Goal: Task Accomplishment & Management: Manage account settings

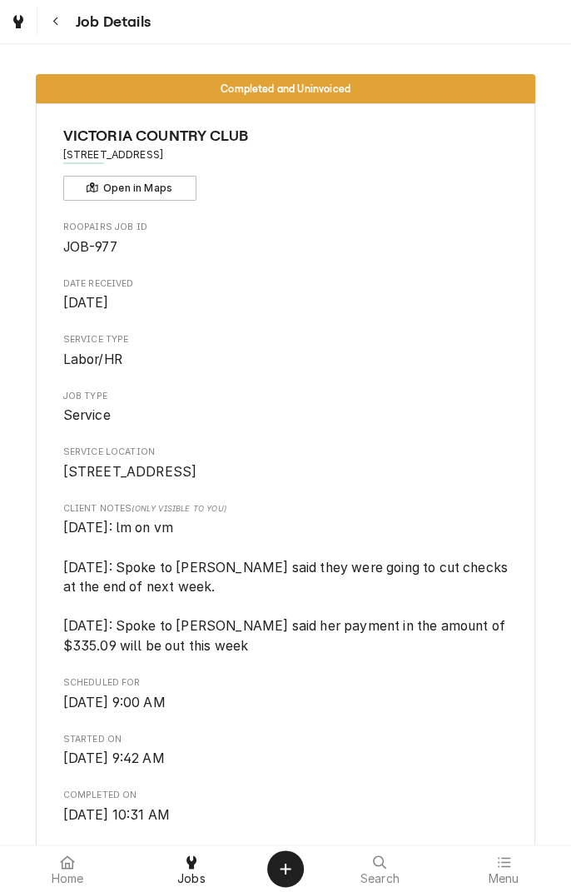
click at [67, 34] on button "Navigate back" at bounding box center [56, 22] width 30 height 30
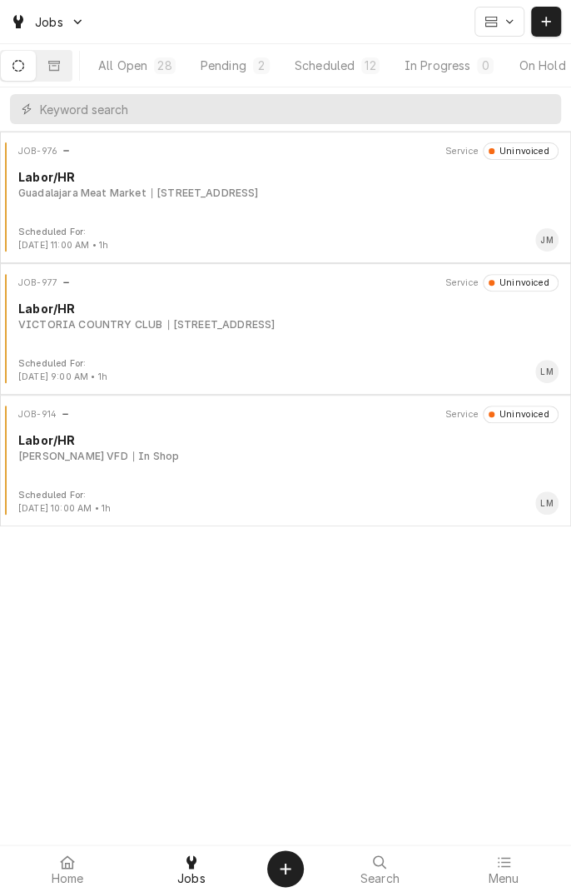
click at [362, 77] on button "Scheduled 12" at bounding box center [337, 66] width 108 height 30
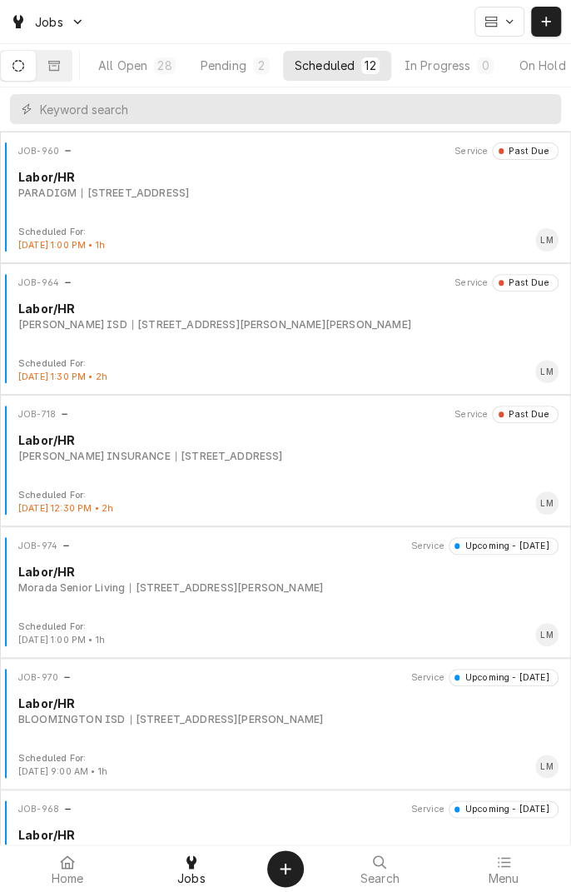
click at [281, 597] on div "JOB-974 Service Upcoming - Today Labor/HR Morada Senior Living 9606 N Zac Lentz…" at bounding box center [286, 578] width 558 height 83
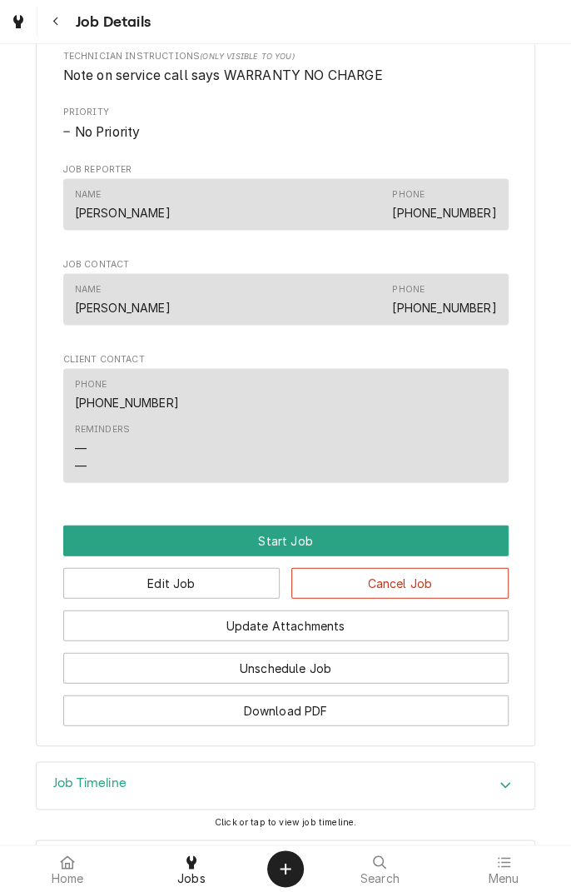
scroll to position [998, 0]
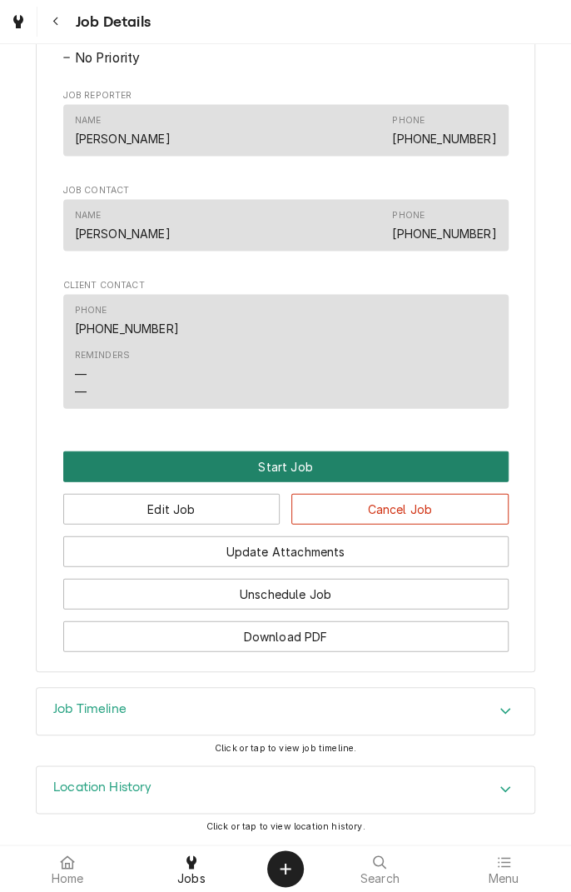
click at [297, 475] on button "Start Job" at bounding box center [285, 465] width 445 height 31
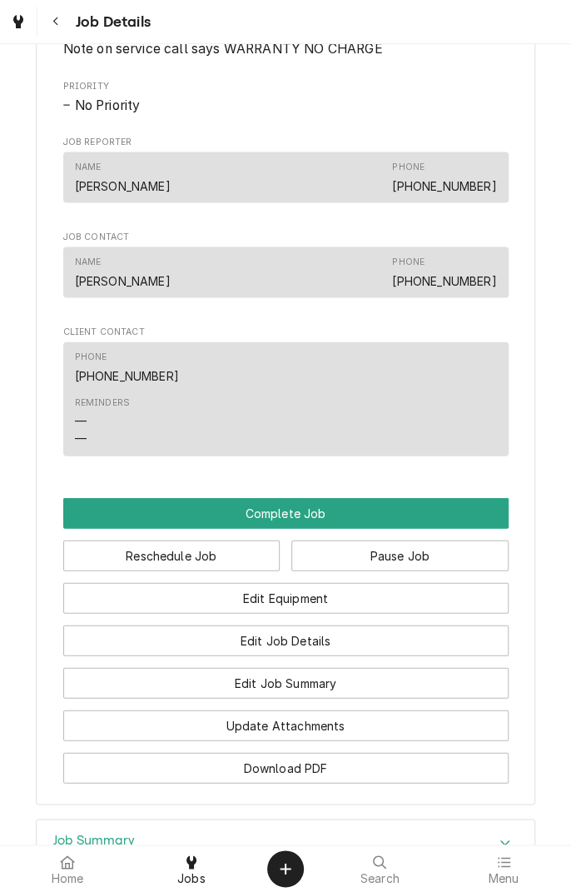
scroll to position [998, 0]
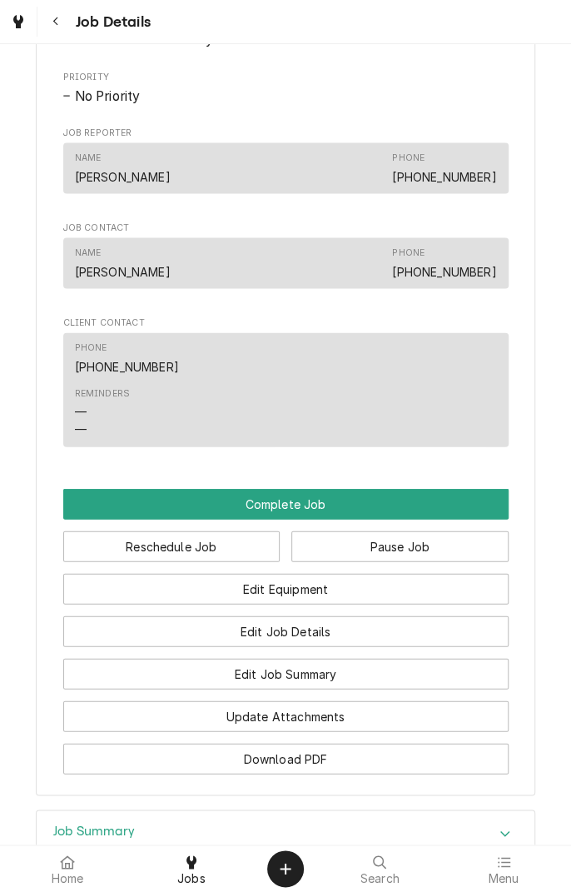
click at [361, 689] on button "Edit Job Summary" at bounding box center [285, 673] width 445 height 31
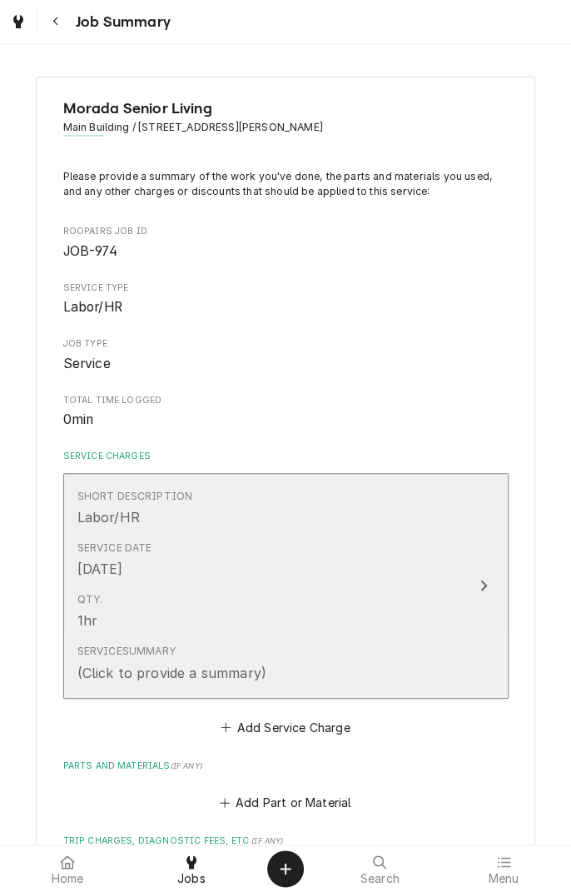
click at [446, 639] on div "Service Summary (Click to provide a summary)" at bounding box center [268, 663] width 382 height 52
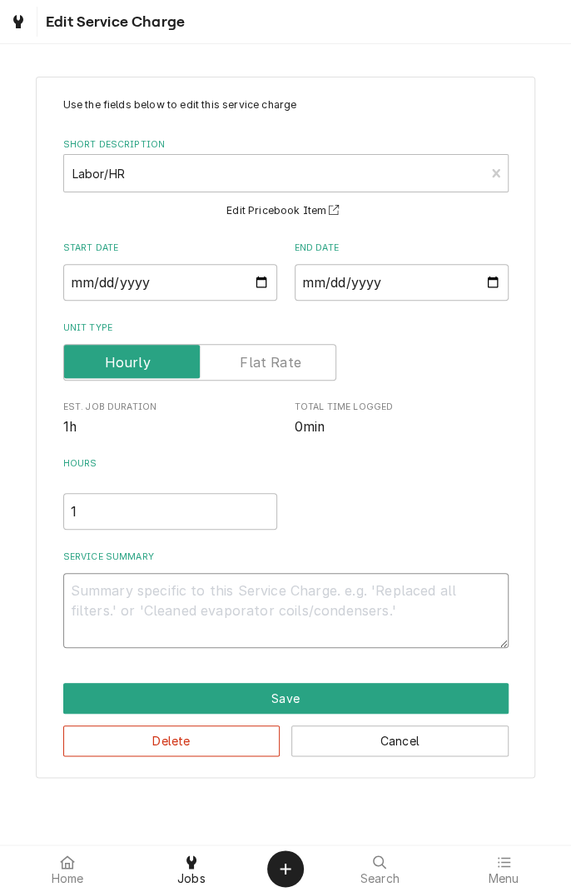
click at [173, 595] on textarea "Service Summary" at bounding box center [285, 610] width 445 height 75
type textarea "x"
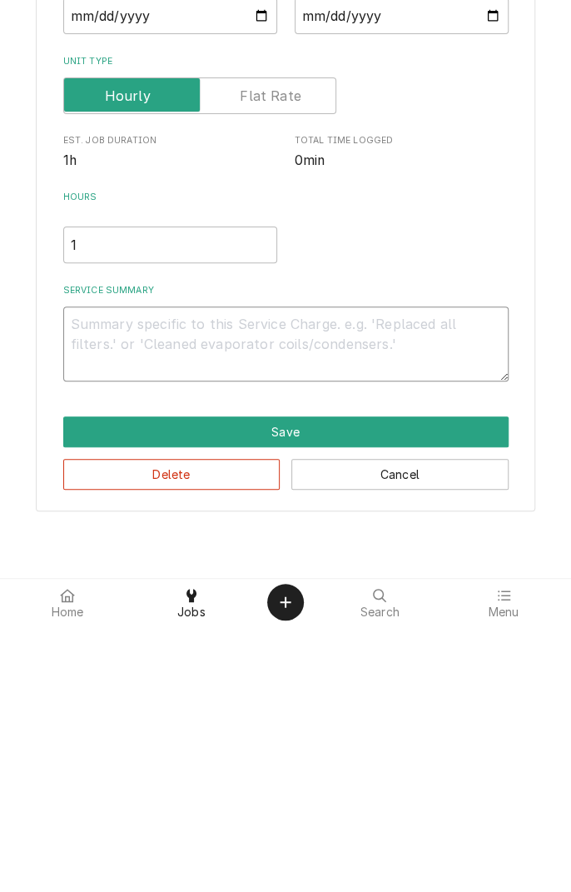
type textarea "D"
type textarea "x"
type textarea "Di"
type textarea "x"
type textarea "Dia"
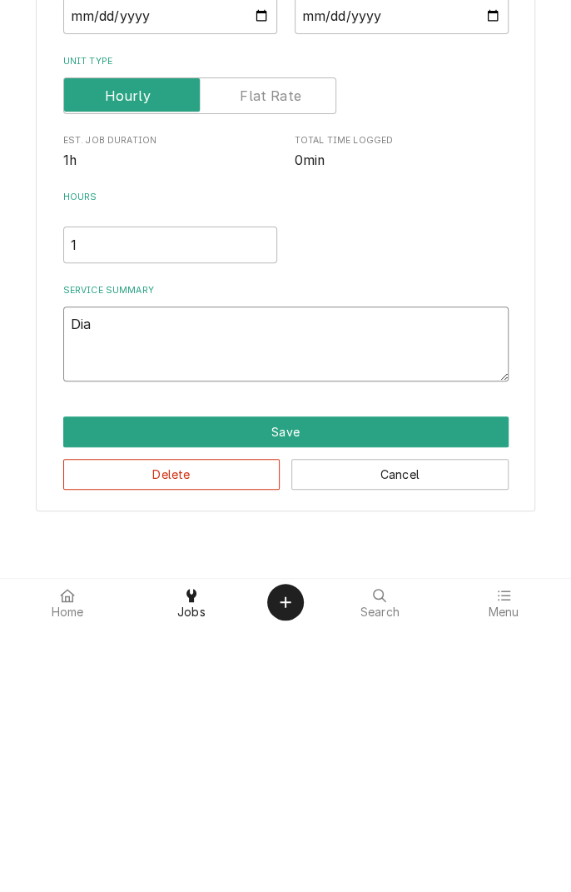
type textarea "x"
type textarea "Diag"
type textarea "x"
type textarea "Diagnosed"
type textarea "x"
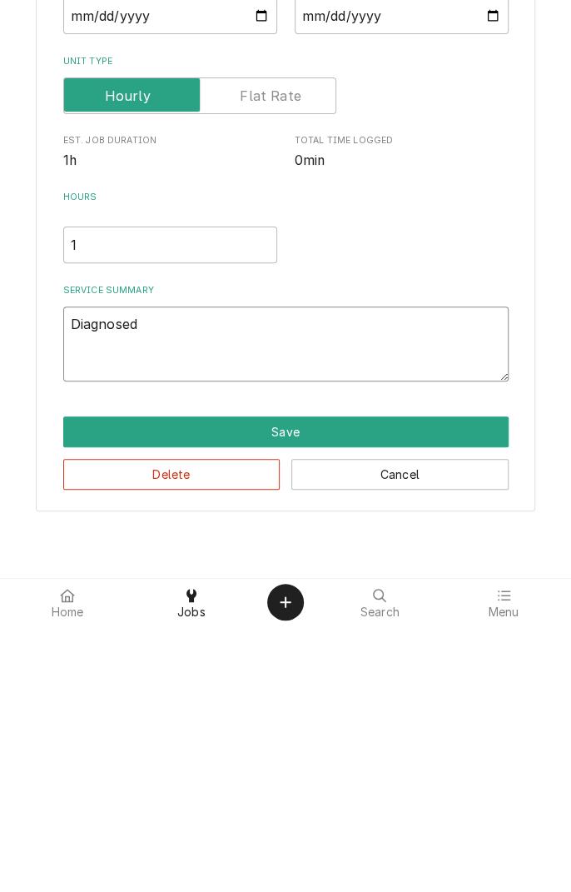
type textarea "Diagnosed f"
type textarea "x"
type textarea "Diagnosed fr"
type textarea "x"
type textarea "Diagnosed fre"
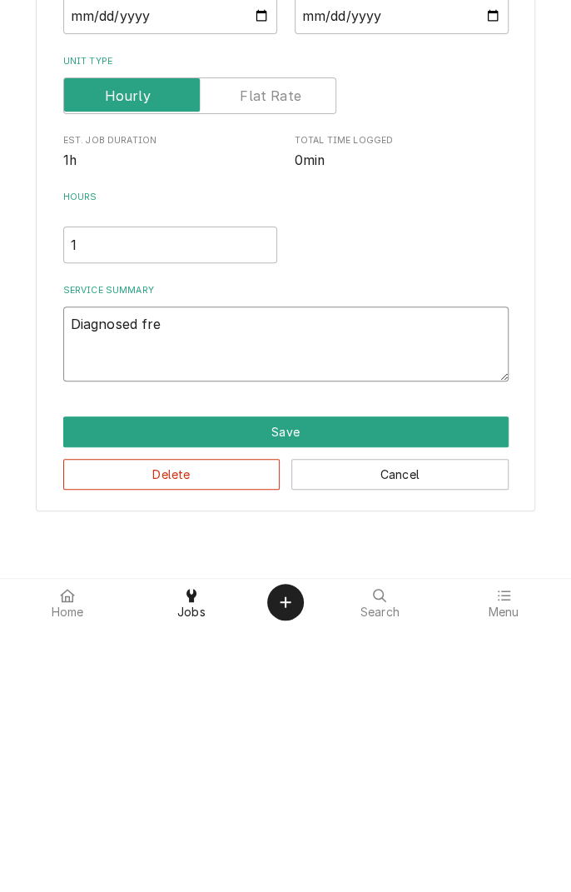
type textarea "x"
type textarea "Diagnosed free"
type textarea "x"
type textarea "Diagnosed freez"
type textarea "x"
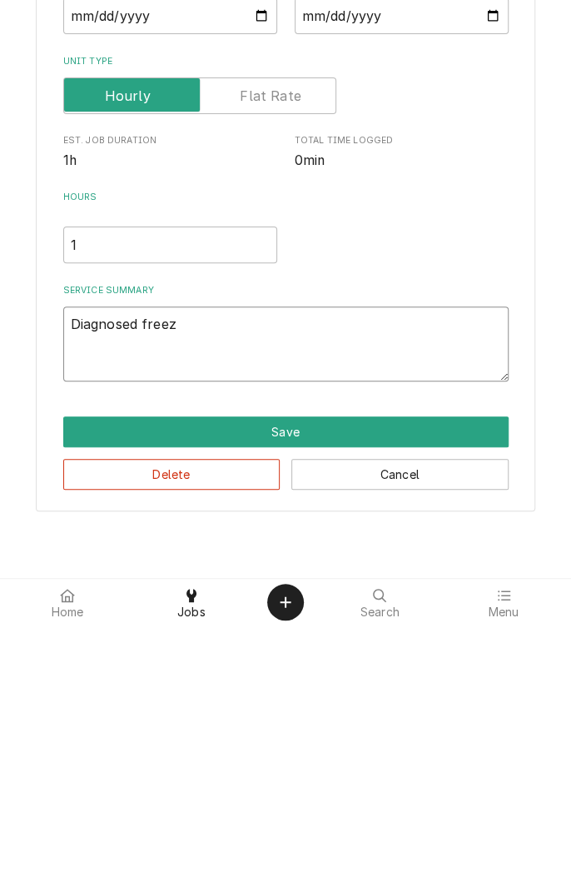
type textarea "Diagnosed freeze"
type textarea "x"
type textarea "Diagnosed freezer"
type textarea "x"
type textarea "Diagnosed freezer"
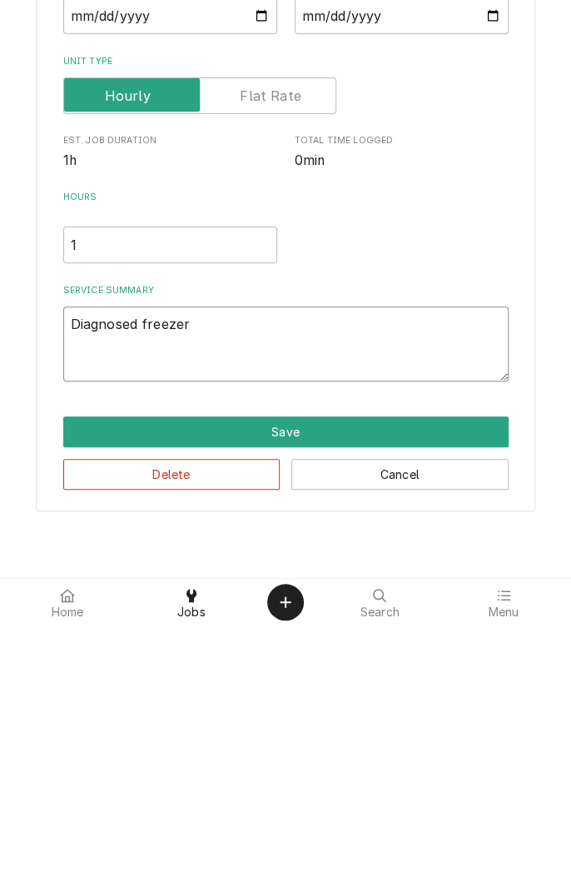
type textarea "x"
type textarea "Diagnosed freezer d"
type textarea "x"
type textarea "Diagnosed freezer do"
type textarea "x"
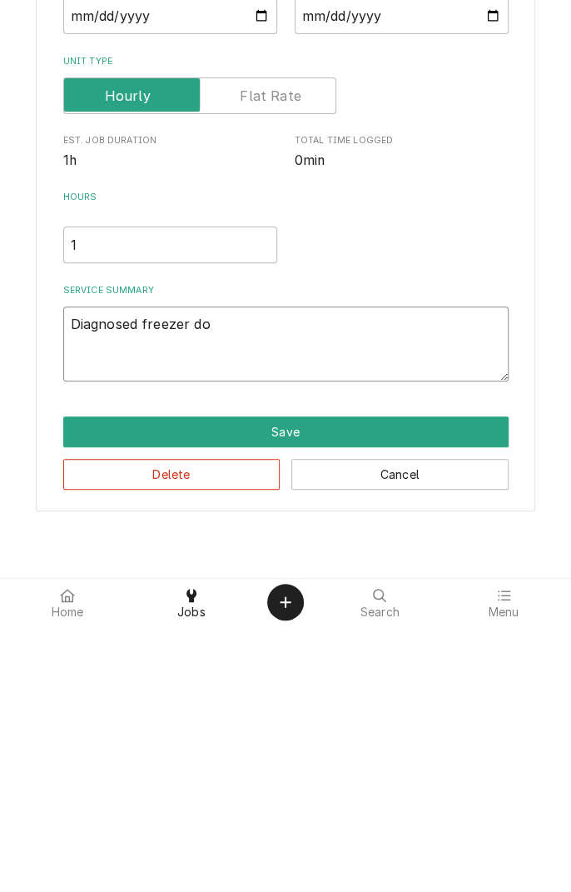
type textarea "Diagnosed freezer doo"
type textarea "x"
type textarea "Diagnosed freezer door"
type textarea "x"
type textarea "Diagnosed freezer door."
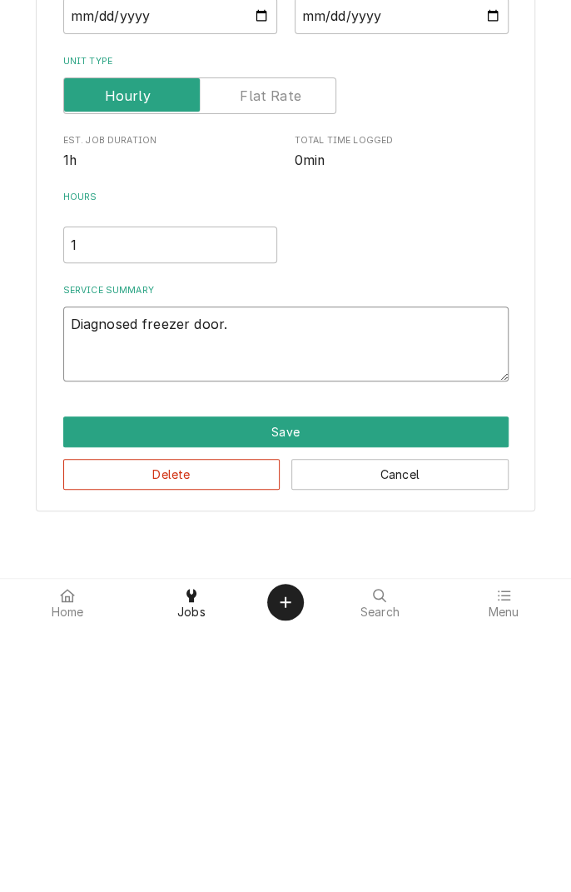
type textarea "x"
type textarea "Diagnosed freezer door."
type textarea "x"
type textarea "Diagnosed freezer door. L"
type textarea "x"
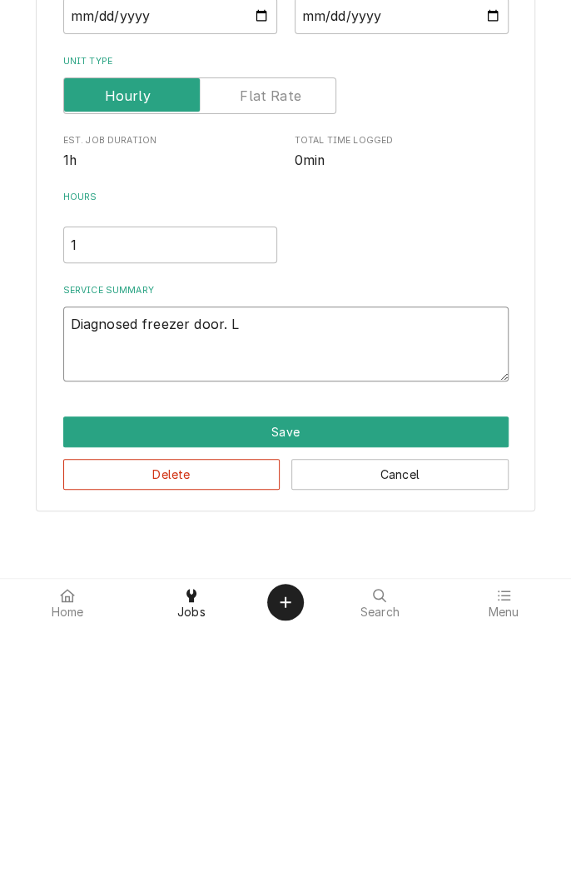
type textarea "Diagnosed freezer door. La"
type textarea "x"
type textarea "Diagnosed freezer door. Lat"
type textarea "x"
type textarea "Diagnosed freezer door. Latc"
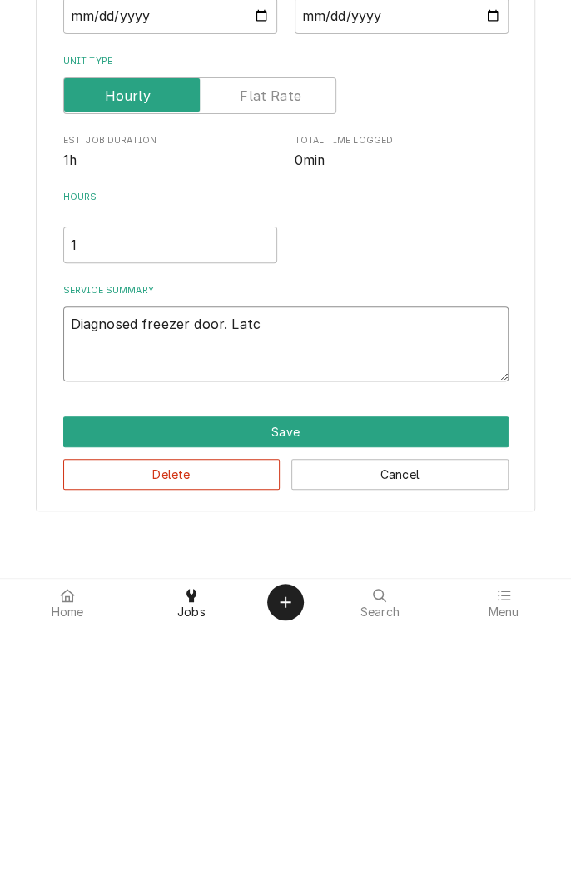
type textarea "x"
type textarea "Diagnosed freezer door. Latch"
type textarea "x"
type textarea "Diagnosed freezer door. Latch"
type textarea "x"
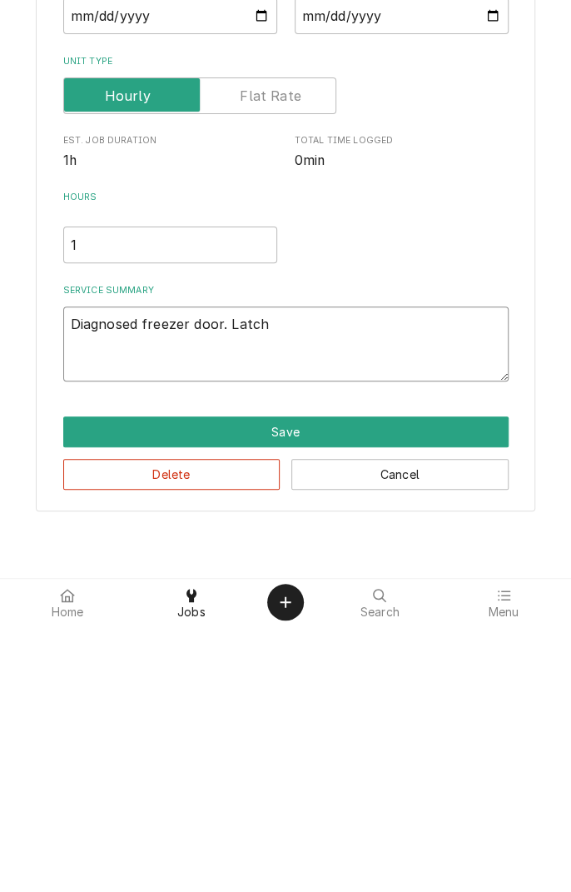
type textarea "Diagnosed freezer door. Latch n"
type textarea "x"
type textarea "Diagnosed freezer door. Latch no"
type textarea "x"
type textarea "Diagnosed freezer door. Latch not"
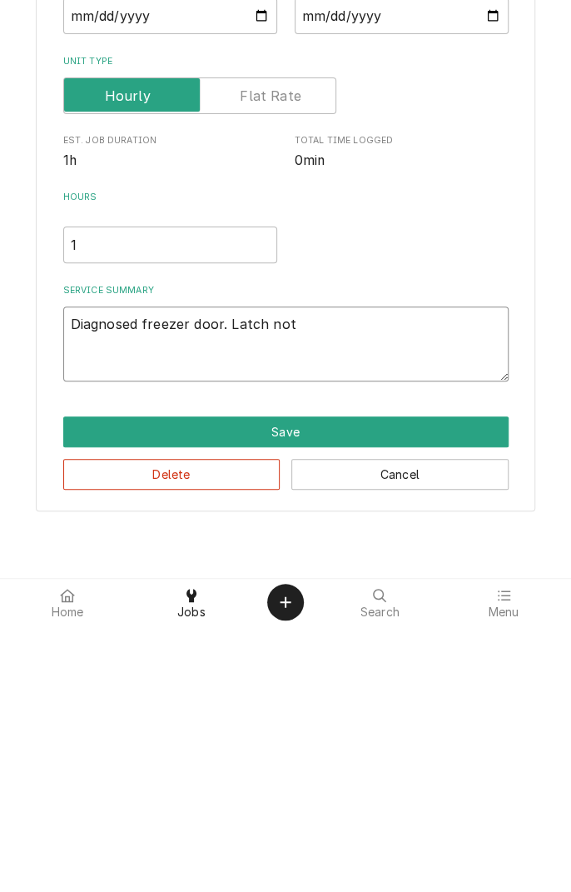
type textarea "x"
type textarea "Diagnosed freezer door. Latch not"
type textarea "x"
type textarea "Diagnosed freezer door. Latch not e"
type textarea "x"
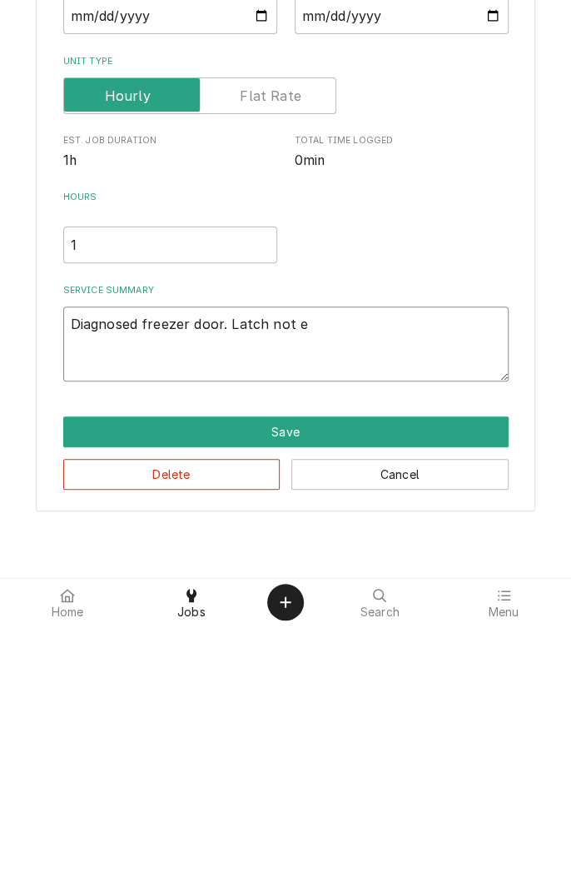
type textarea "Diagnosed freezer door. Latch not ex"
type textarea "x"
type textarea "Diagnosed freezer door. Latch not ext"
type textarea "x"
type textarea "Diagnosed freezer door. Latch not extended"
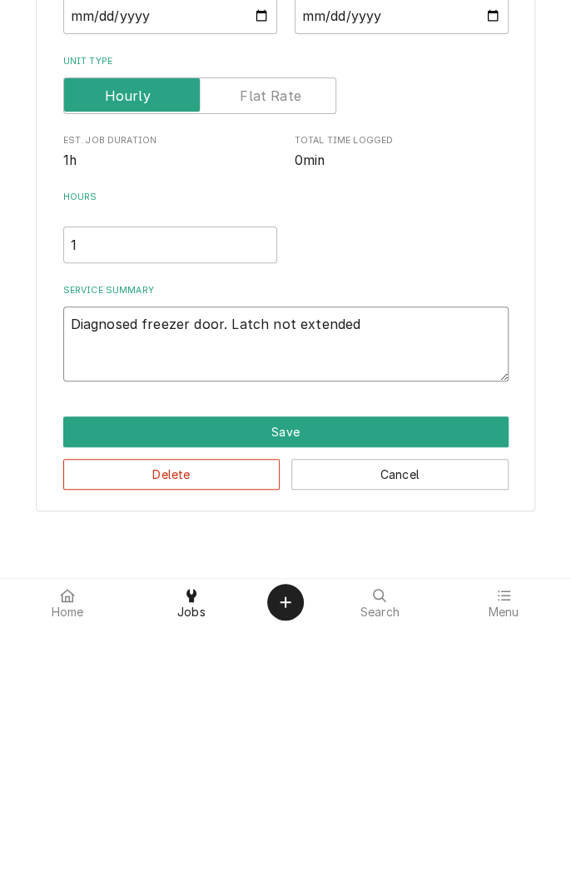
type textarea "x"
type textarea "Diagnosed freezer door. Latch not extended."
type textarea "x"
type textarea "Diagnosed freezer door. Latch not extended."
type textarea "x"
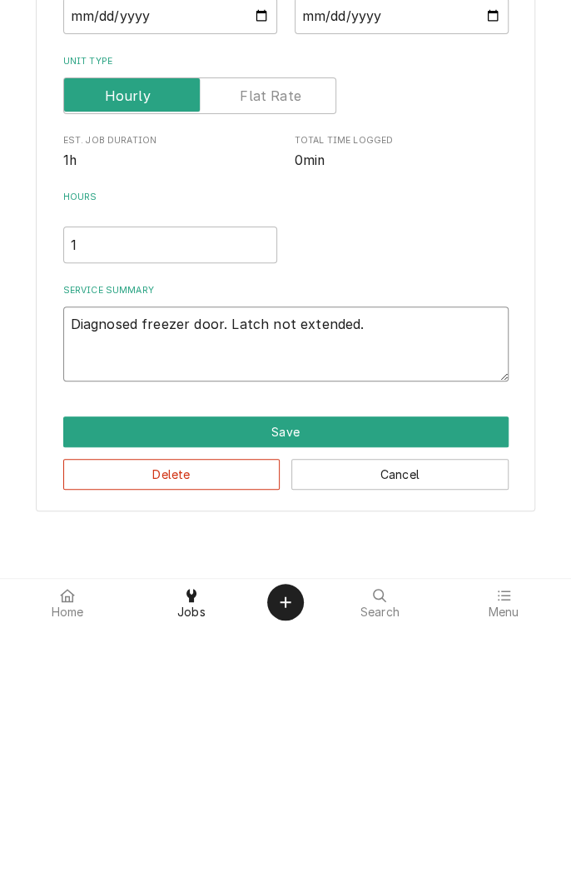
type textarea "Diagnosed freezer door. Latch not extended. L"
type textarea "x"
type textarea "Diagnosed freezer door. Latch not extended. Lu"
type textarea "x"
type textarea "Diagnosed freezer door. Latch not extended. Lub"
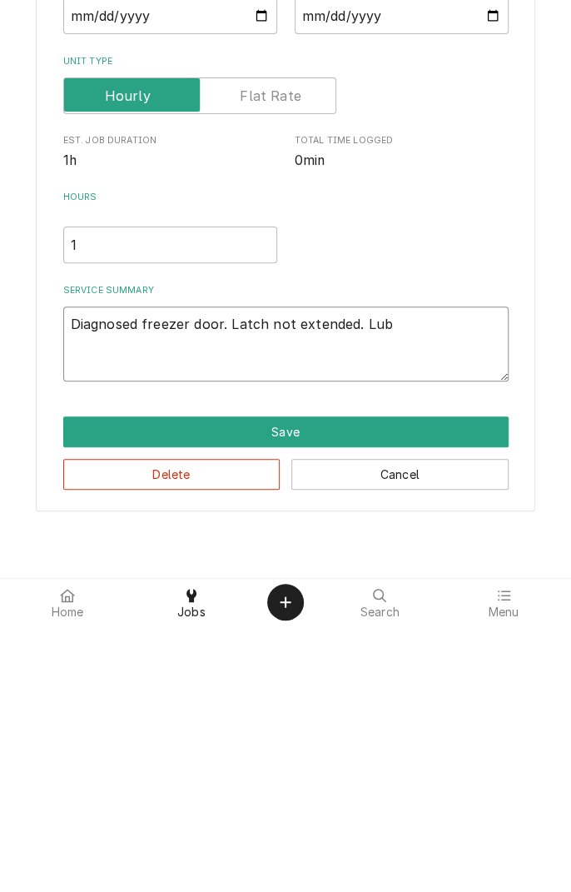
type textarea "x"
type textarea "Diagnosed freezer door. Latch not extended. Lubr"
type textarea "x"
type textarea "Diagnosed freezer door. Latch not extended. Lubra"
type textarea "x"
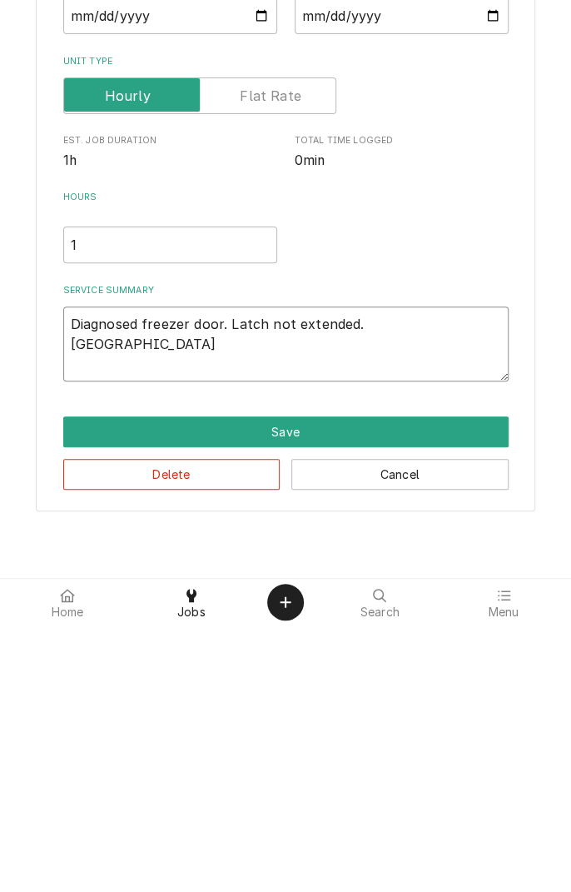
type textarea "Diagnosed freezer door. Latch not extended. Lubrat"
type textarea "x"
type textarea "Diagnosed freezer door. Latch not extended. Lubrate"
type textarea "x"
type textarea "Diagnosed freezer door. Latch not extended. Lubrated"
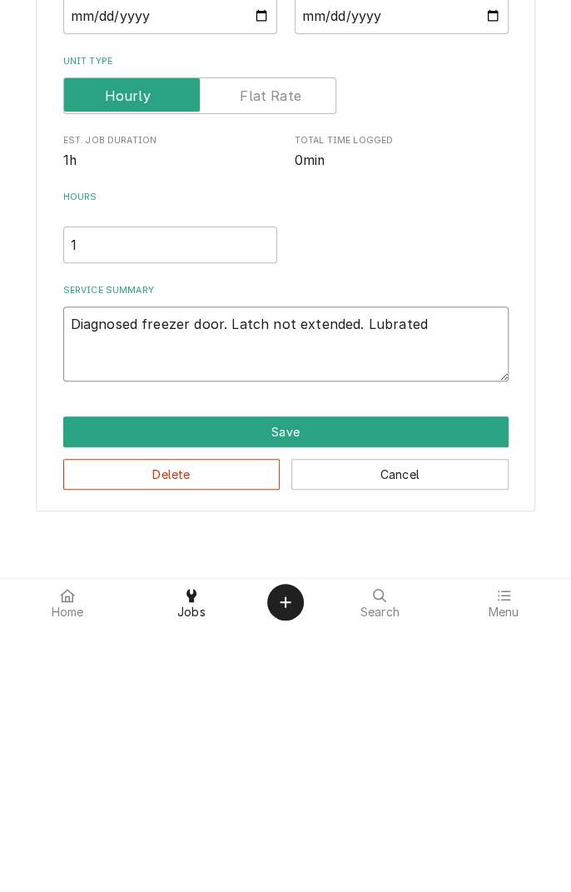
type textarea "x"
type textarea "Diagnosed freezer door. Latch not extended. Lubrated"
type textarea "x"
type textarea "Diagnosed freezer door. Latch not extended. Lubrated l"
type textarea "x"
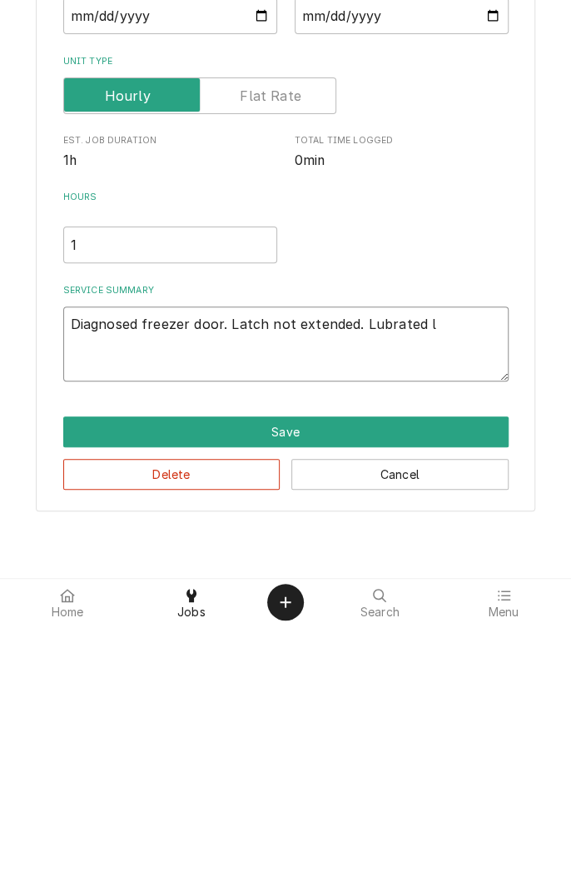
type textarea "Diagnosed freezer door. Latch not extended. Lubrated la"
type textarea "x"
type textarea "Diagnosed freezer door. Latch not extended. Lubrated lat"
type textarea "x"
type textarea "Diagnosed freezer door. Latch not extended. Lubrated latc"
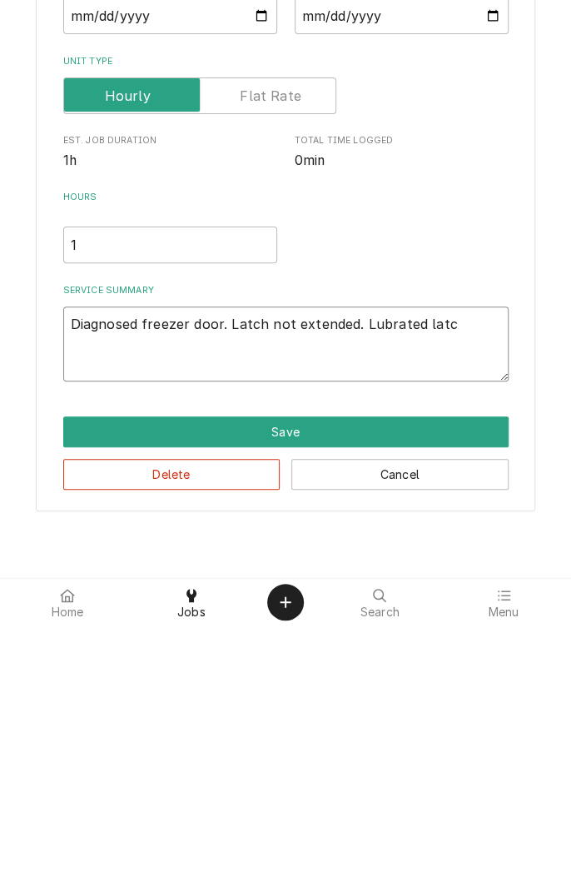
type textarea "x"
type textarea "Diagnosed freezer door. Latch not extended. Lubrated latch"
type textarea "x"
type textarea "Diagnosed freezer door. Latch not extended. Lubrated latch."
click at [401, 600] on textarea "Diagnosed freezer door. Latch not extended. Lubrated latch." at bounding box center [285, 610] width 445 height 75
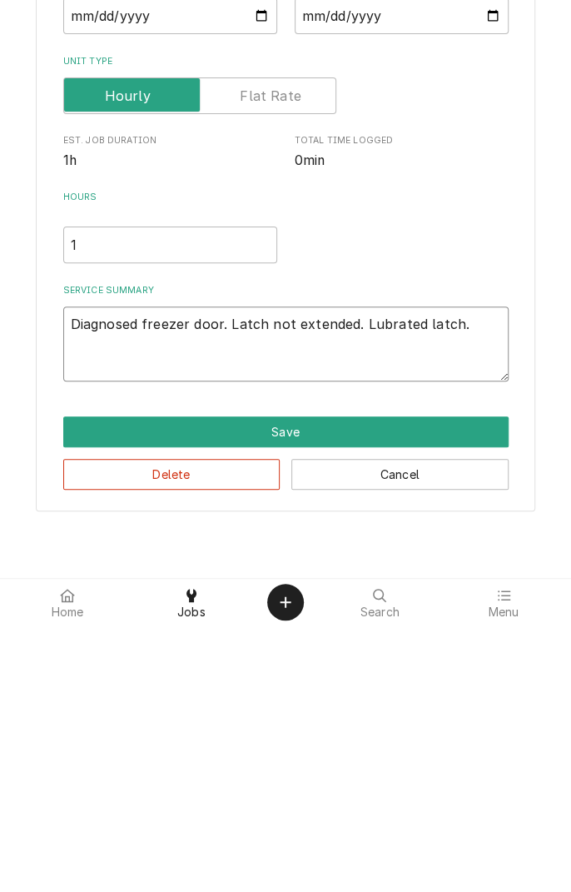
type textarea "x"
click at [500, 600] on textarea "Diagnosed freezer door. Latch not extended. Lubricated latch." at bounding box center [285, 610] width 445 height 75
type textarea "Diagnosed freezer door. Latch not extended. Lubricated latch."
type textarea "x"
type textarea "Diagnosed freezer door. Latch not extended. Lubricated latch. H"
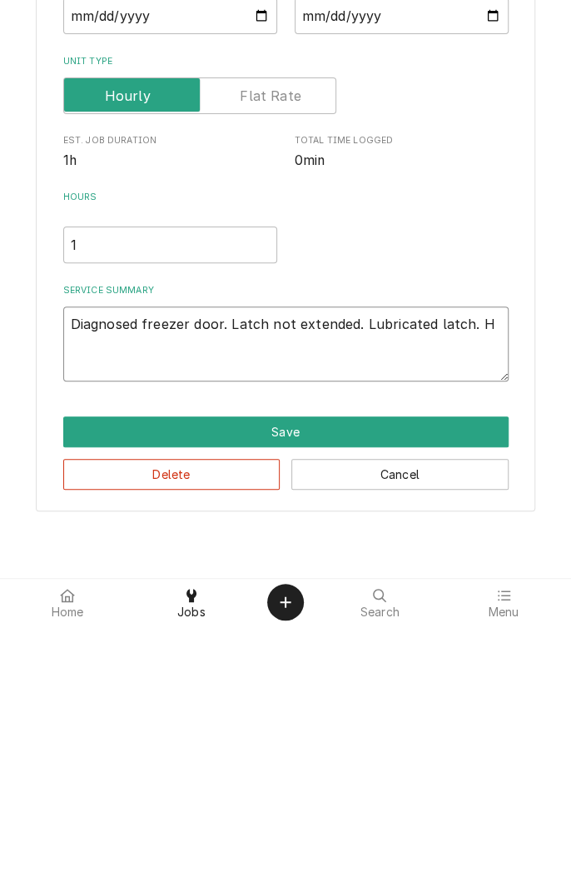
type textarea "x"
type textarea "Diagnosed freezer door. Latch not extended. Lubricated latch. Ha"
type textarea "x"
type textarea "Diagnosed freezer door. Latch not extended. Lubricated latch. Hav"
type textarea "x"
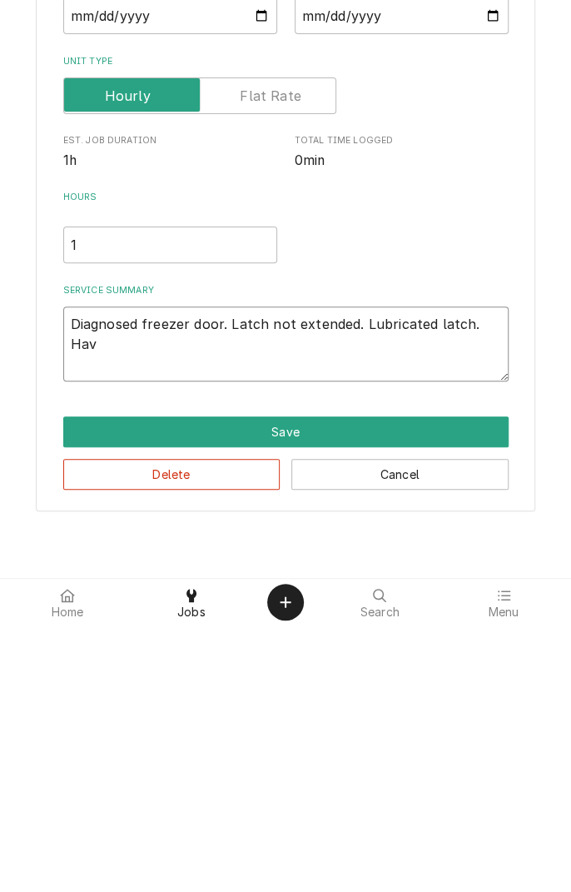
type textarea "Diagnosed freezer door. Latch not extended. Lubricated latch. Have"
type textarea "x"
type textarea "Diagnosed freezer door. Latch not extended. Lubricated latch. Have"
type textarea "x"
type textarea "Diagnosed freezer door. Latch not extended. Lubricated latch. Have p"
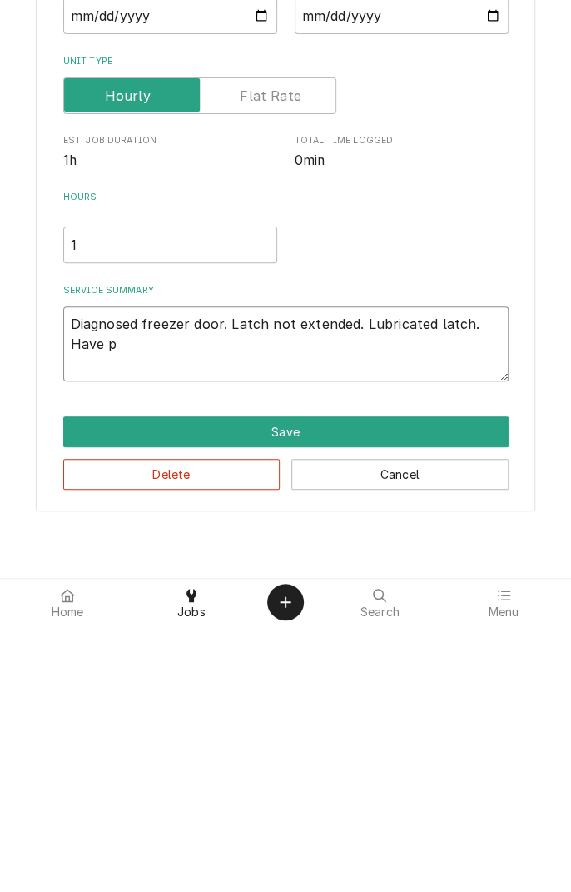
type textarea "x"
type textarea "Diagnosed freezer door. Latch not extended. Lubricated latch. Have ph"
type textarea "x"
type textarea "Diagnosed freezer door. Latch not extended. Lubricated latch. Have pho"
type textarea "x"
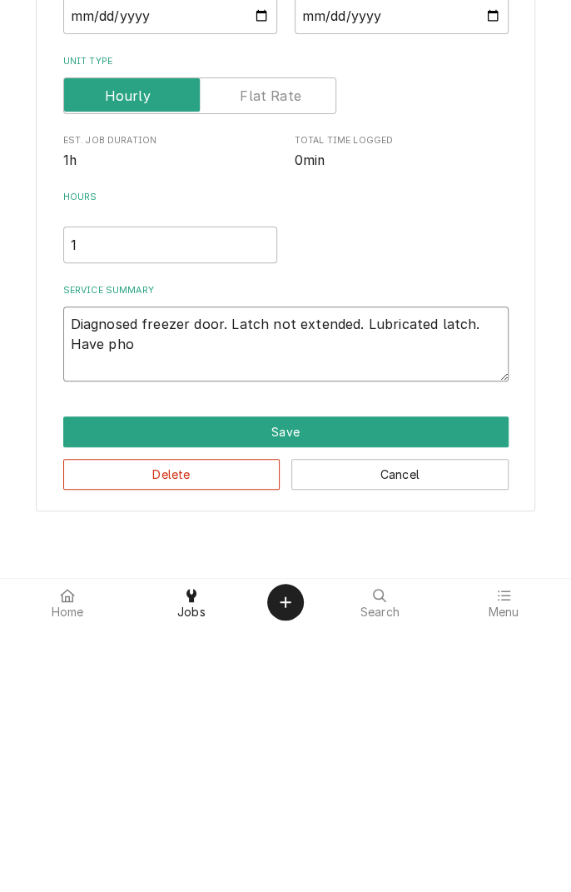
type textarea "Diagnosed freezer door. Latch not extended. Lubricated latch. Have phot"
type textarea "x"
type textarea "Diagnosed freezer door. Latch not extended. Lubricated latch. Have photo"
type textarea "x"
type textarea "Diagnosed freezer door. Latch not extended. Lubricated latch. Have photo a"
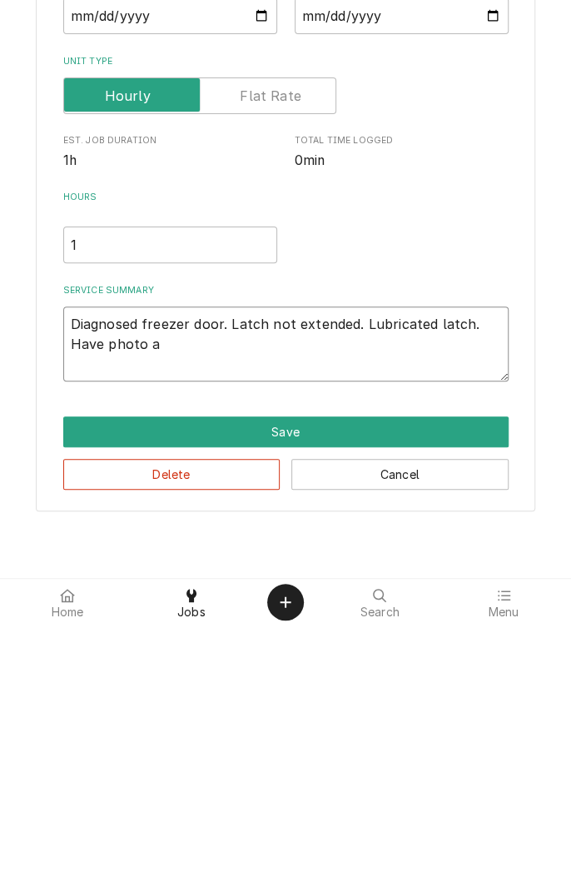
type textarea "x"
type textarea "Diagnosed freezer door. Latch not extended. Lubricated latch. Have photo an"
type textarea "x"
type textarea "Diagnosed freezer door. Latch not extended. Lubricated latch. Have photo and"
type textarea "x"
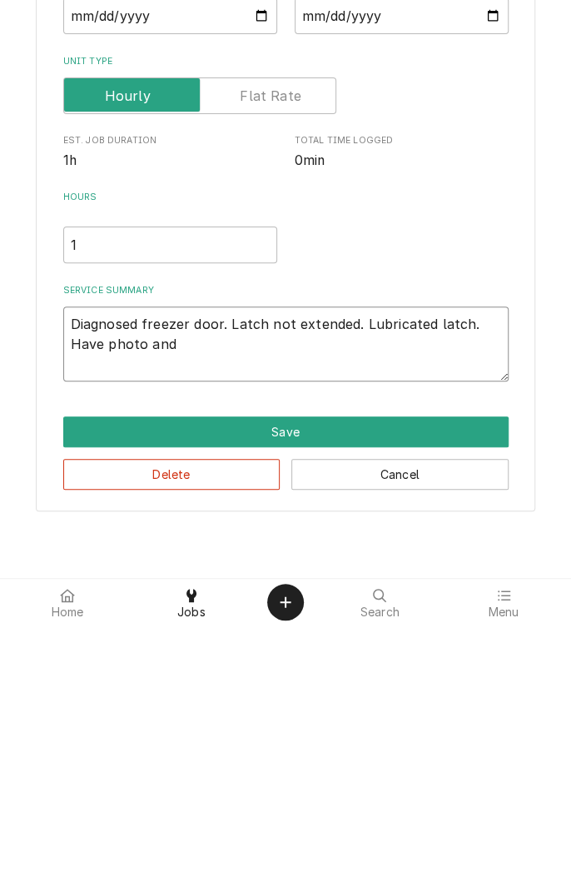
type textarea "Diagnosed freezer door. Latch not extended. Lubricated latch. Have photo and"
type textarea "x"
type textarea "Diagnosed freezer door. Latch not extended. Lubricated latch. Have photo and v"
type textarea "x"
type textarea "Diagnosed freezer door. Latch not extended. Lubricated latch. Have photo and ve"
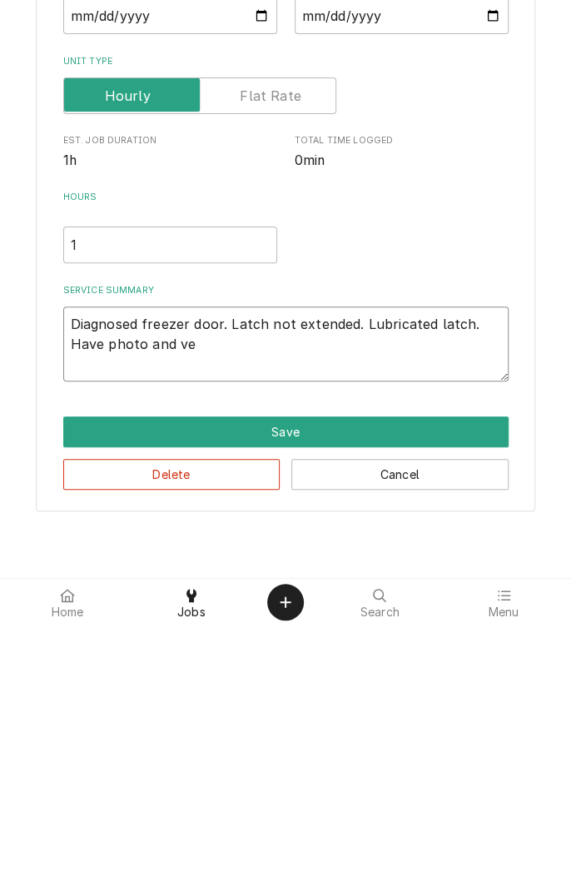
type textarea "x"
type textarea "Diagnosed freezer door. Latch not extended. Lubricated latch. Have photo and v"
type textarea "x"
type textarea "Diagnosed freezer door. Latch not extended. Lubricated latch. Have photo and vi…"
type textarea "x"
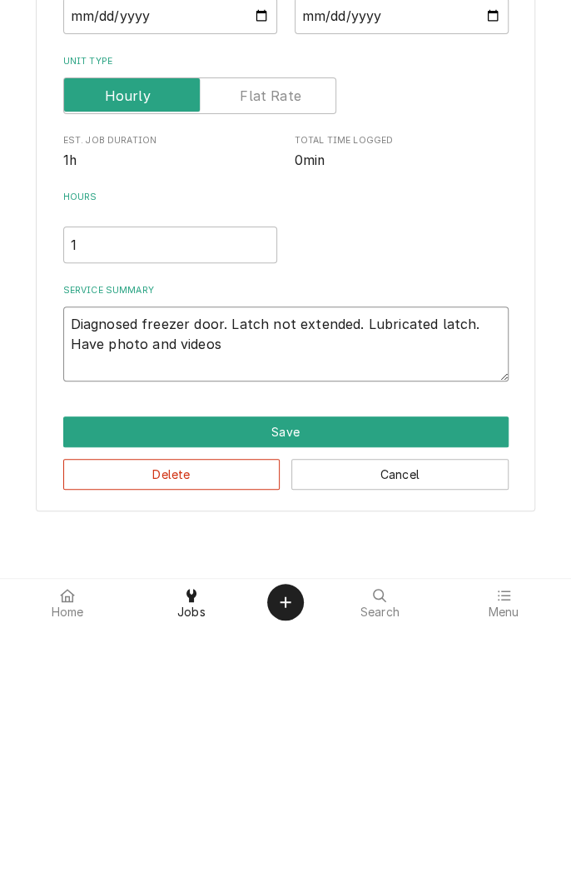
type textarea "Diagnosed freezer door. Latch not extended. Lubricated latch. Have photo and vi…"
type textarea "x"
type textarea "Diagnosed freezer door. Latch not extended. Lubricated latch. Have photo and vi…"
type textarea "x"
type textarea "Diagnosed freezer door. Latch not extended. Lubricated latch. Have photo and vi…"
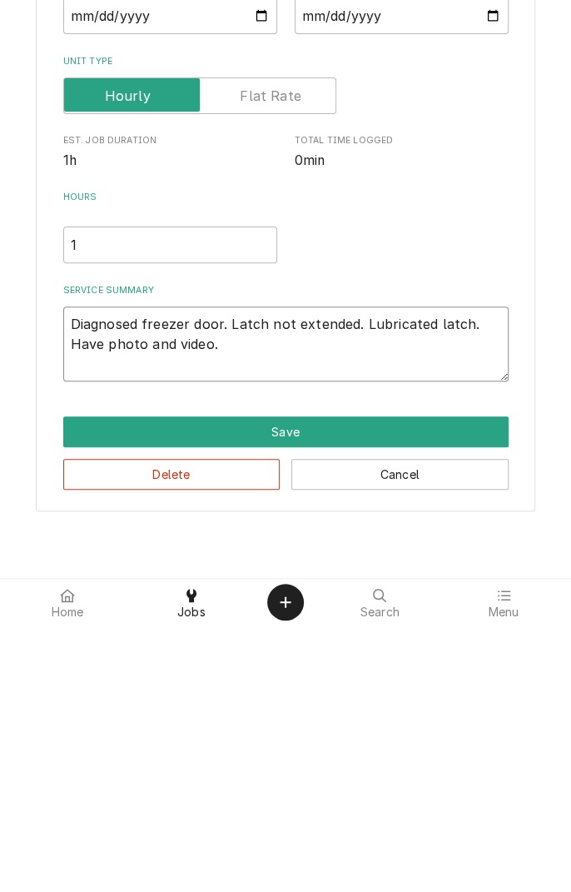
type textarea "x"
type textarea "Diagnosed freezer door. Latch not extended. Lubricated latch. Have photo and vi…"
type textarea "x"
type textarea "Diagnosed freezer door. Latch not extended. Lubricated latch. Have photo and vi…"
type textarea "x"
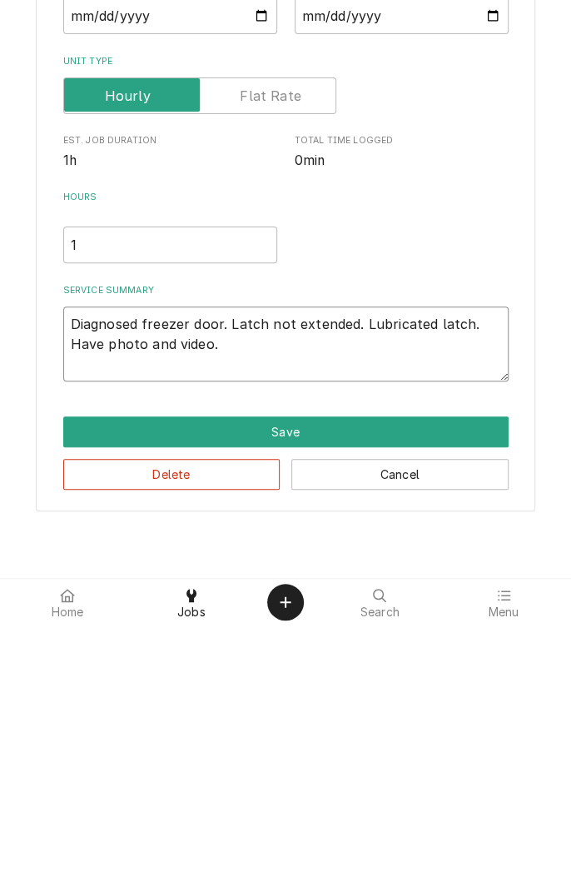
type textarea "Diagnosed freezer door. Latch not extended. Lubricated latch. Have photo and vi…"
type textarea "x"
type textarea "Diagnosed freezer door. Latch not extended. Lubricated latch. Have photo and vi…"
type textarea "x"
type textarea "Diagnosed freezer door. Latch not extended. Lubricated latch. Have photo and vi…"
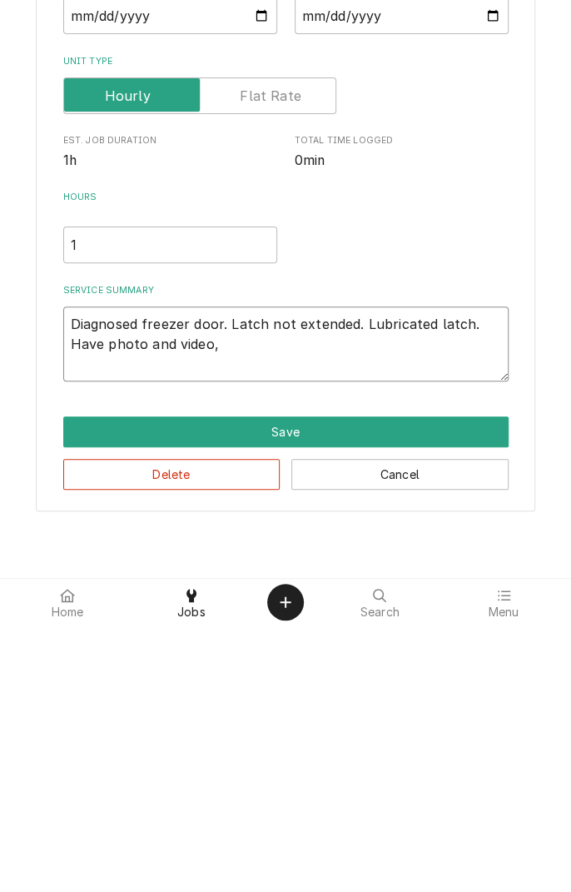
type textarea "x"
type textarea "Diagnosed freezer door. Latch not extended. Lubricated latch. Have photo and vi…"
type textarea "x"
type textarea "Diagnosed freezer door. Latch not extended. Lubricated latch. Have photo and vi…"
type textarea "x"
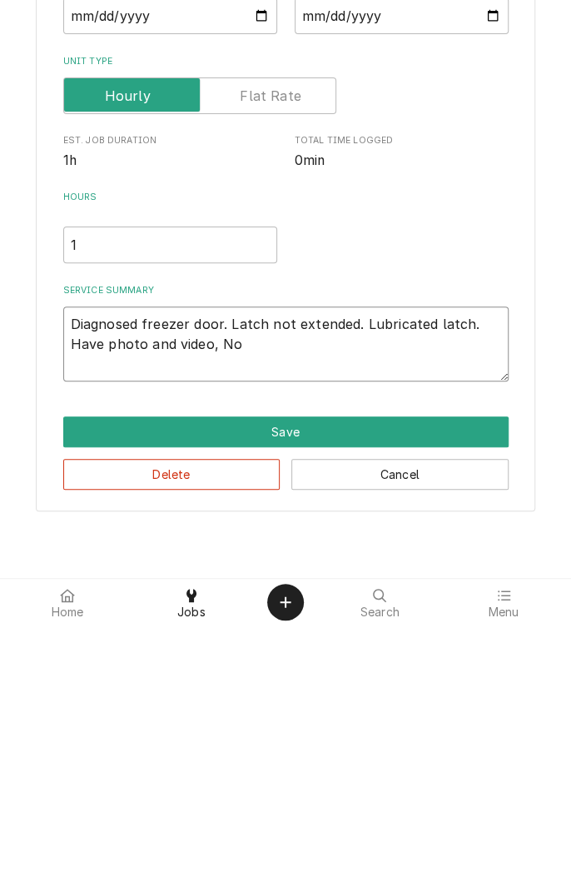
type textarea "Diagnosed freezer door. Latch not extended. Lubricated latch. Have photo and vi…"
type textarea "x"
type textarea "Diagnosed freezer door. Latch not extended. Lubricated latch. Have photo and vi…"
type textarea "x"
type textarea "Diagnosed freezer door. Latch not extended. Lubricated latch. Have photo and vi…"
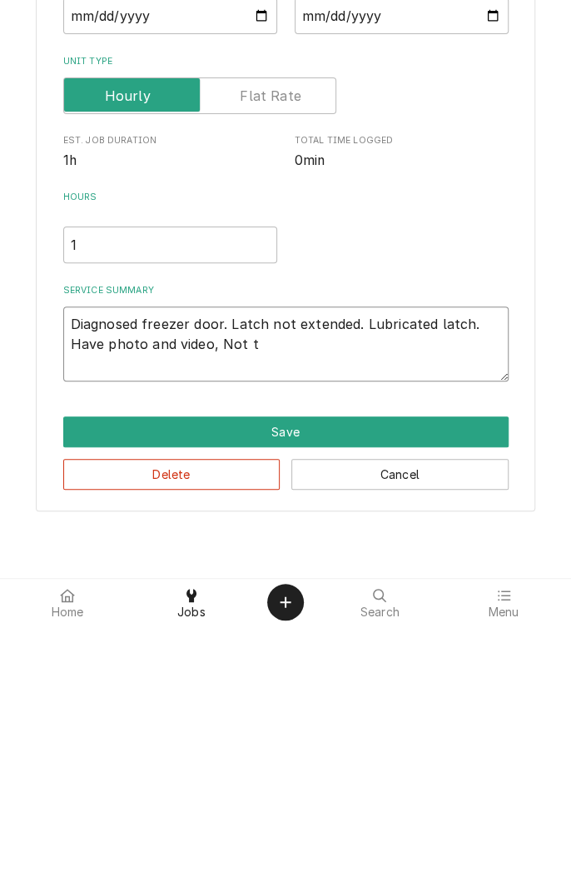
type textarea "x"
type textarea "Diagnosed freezer door. Latch not extended. Lubricated latch. Have photo and vi…"
type textarea "x"
type textarea "Diagnosed freezer door. Latch not extended. Lubricated latch. Have photo and vi…"
type textarea "x"
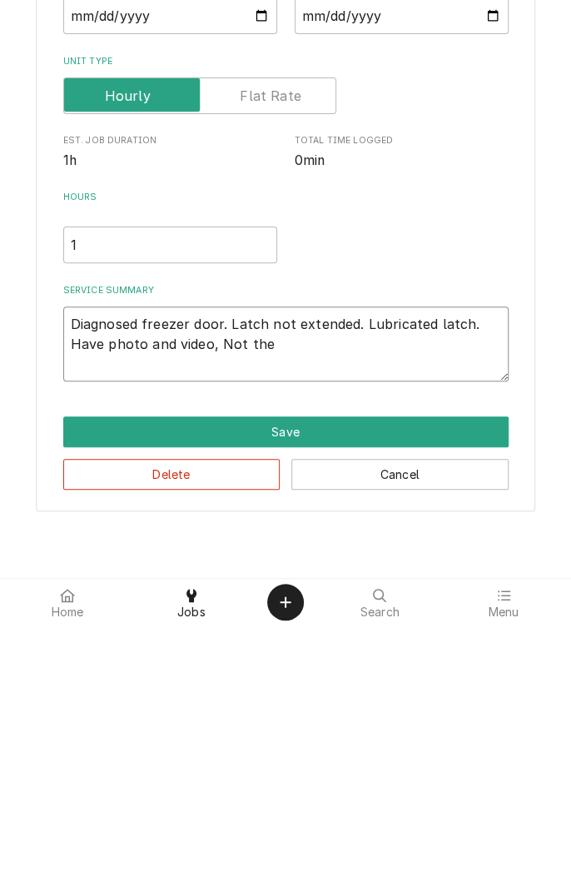
type textarea "Diagnosed freezer door. Latch not extended. Lubricated latch. Have photo and vi…"
type textarea "x"
type textarea "Diagnosed freezer door. Latch not extended. Lubricated latch. Have photo and vi…"
type textarea "x"
type textarea "Diagnosed freezer door. Latch not extended. Lubricated latch. Have photo and vi…"
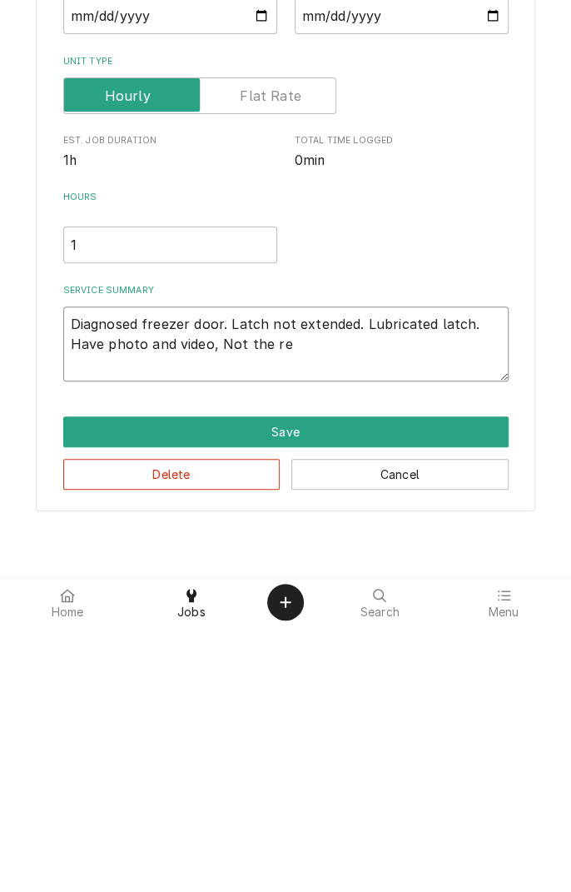
type textarea "x"
type textarea "Diagnosed freezer door. Latch not extended. Lubricated latch. Have photo and vi…"
type textarea "x"
type textarea "Diagnosed freezer door. Latch not extended. Lubricated latch. Have photo and vi…"
type textarea "x"
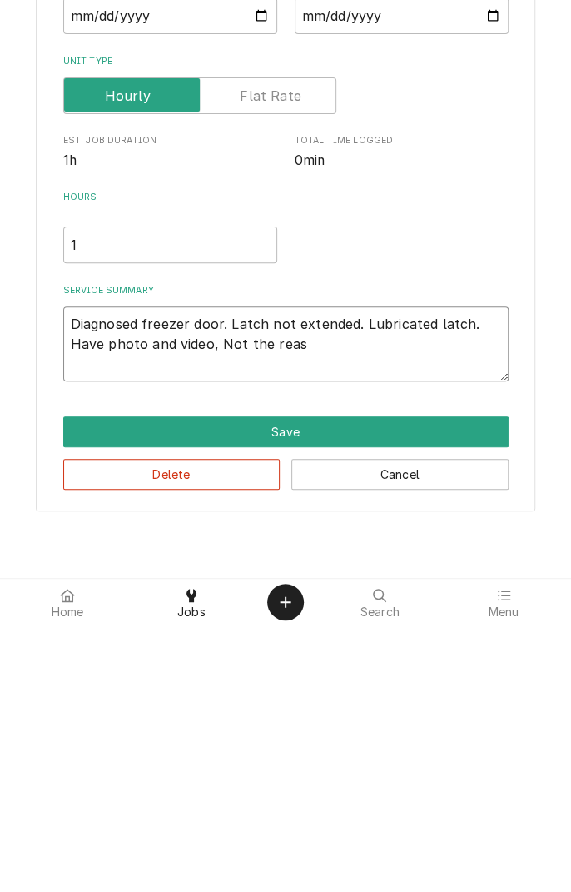
type textarea "Diagnosed freezer door. Latch not extended. Lubricated latch. Have photo and vi…"
type textarea "x"
type textarea "Diagnosed freezer door. Latch not extended. Lubricated latch. Have photo and vi…"
type textarea "x"
type textarea "Diagnosed freezer door. Latch not extended. Lubricated latch. Have photo and vi…"
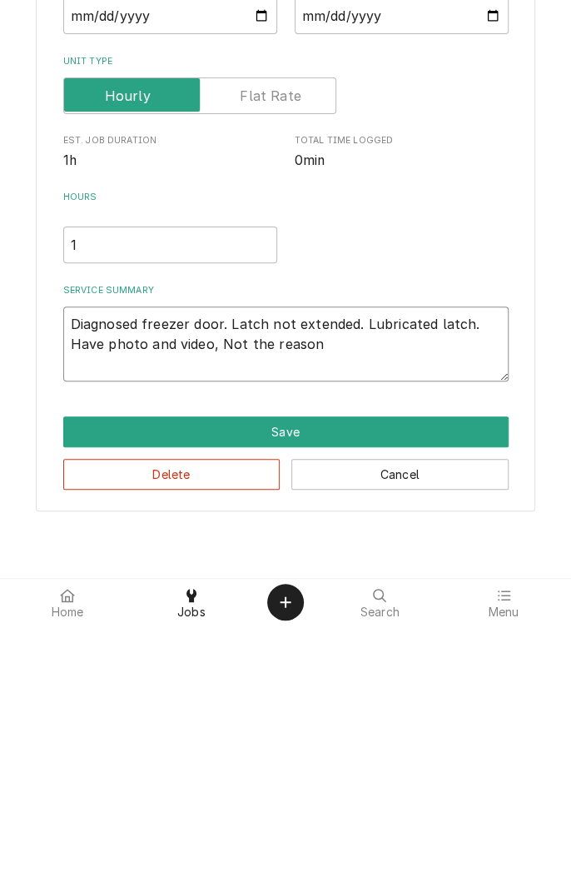
type textarea "x"
type textarea "Diagnosed freezer door. Latch not extended. Lubricated latch. Have photo and vi…"
type textarea "x"
type textarea "Diagnosed freezer door. Latch not extended. Lubricated latch. Have photo and vi…"
type textarea "x"
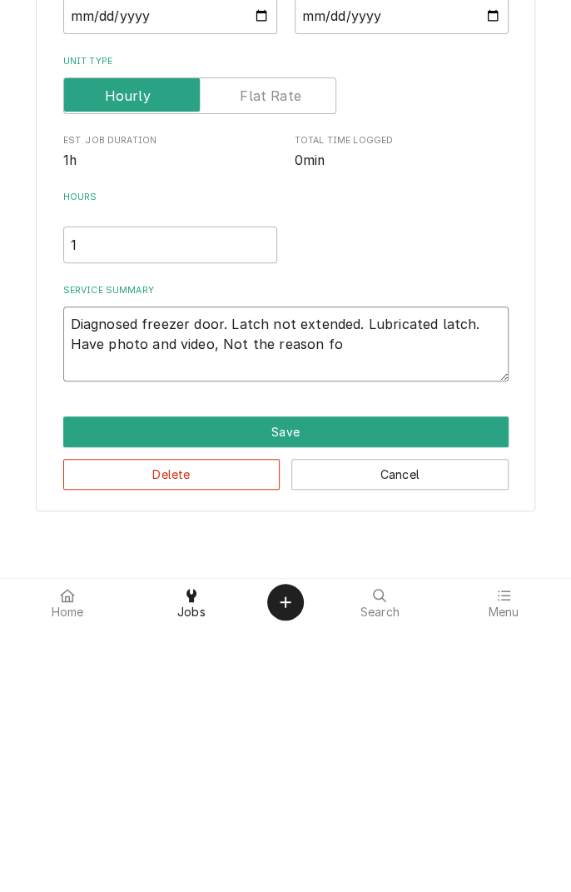
type textarea "Diagnosed freezer door. Latch not extended. Lubricated latch. Have photo and vi…"
type textarea "x"
type textarea "Diagnosed freezer door. Latch not extended. Lubricated latch. Have photo and vi…"
type textarea "x"
type textarea "Diagnosed freezer door. Latch not extended. Lubricated latch. Have photo and vi…"
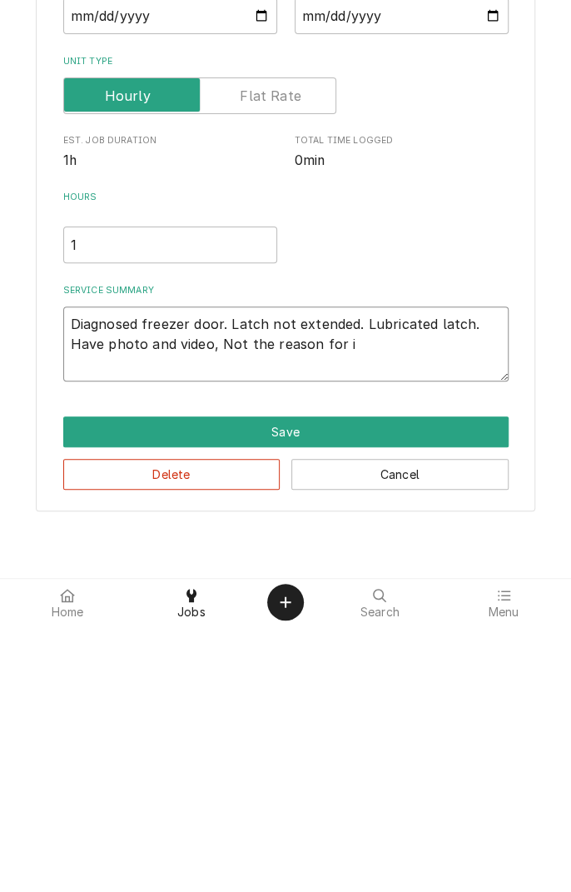
type textarea "x"
type textarea "Diagnosed freezer door. Latch not extended. Lubricated latch. Have photo and vi…"
type textarea "x"
type textarea "Diagnosed freezer door. Latch not extended. Lubricated latch. Have photo and vi…"
type textarea "x"
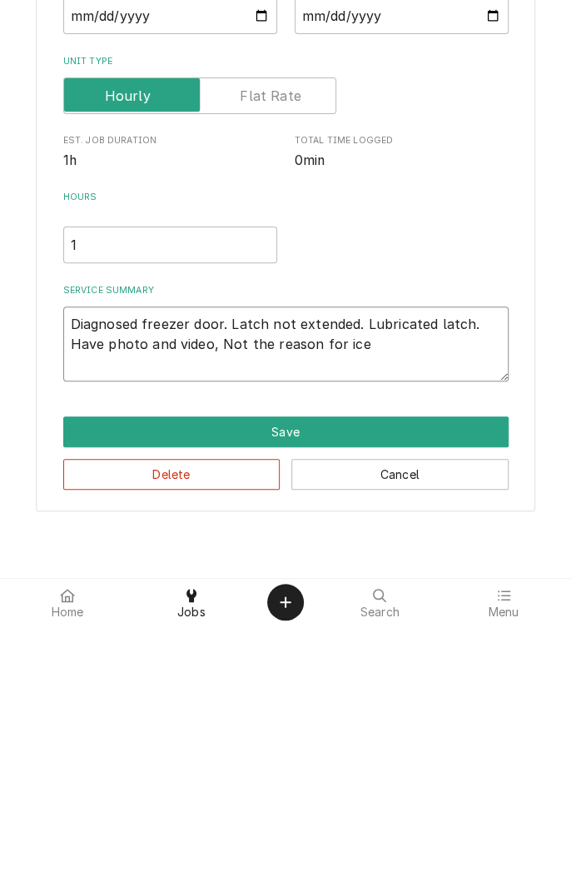
type textarea "Diagnosed freezer door. Latch not extended. Lubricated latch. Have photo and vi…"
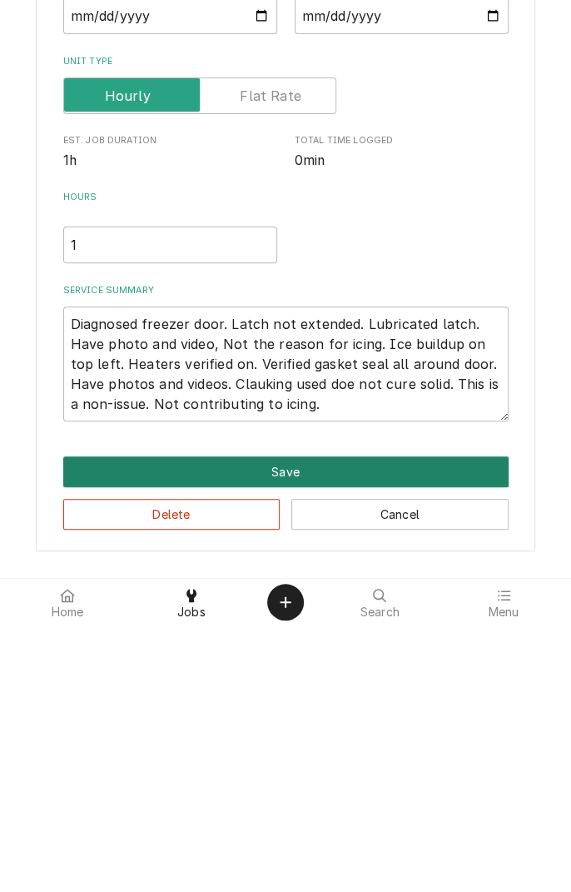
click at [284, 746] on button "Save" at bounding box center [285, 738] width 445 height 31
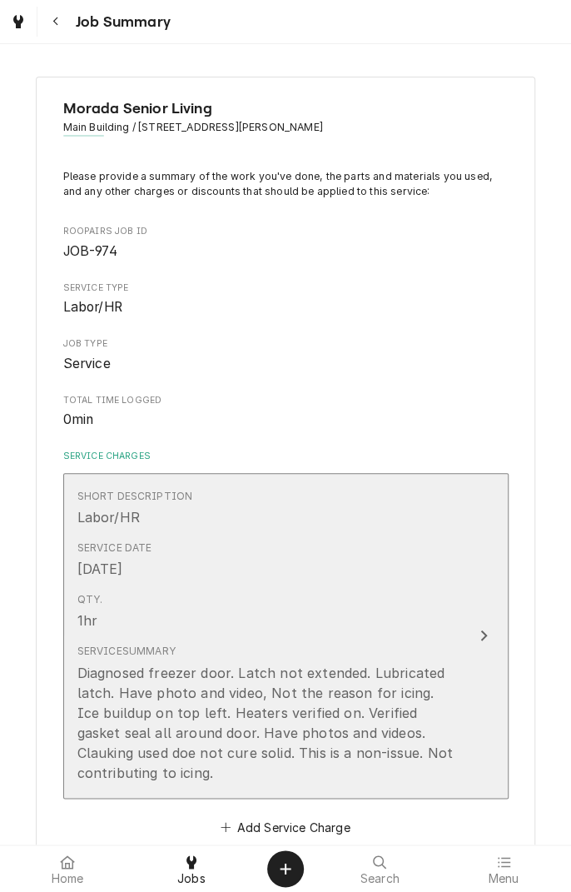
click at [449, 555] on div "Service Date Oct 13, 2025" at bounding box center [268, 560] width 382 height 52
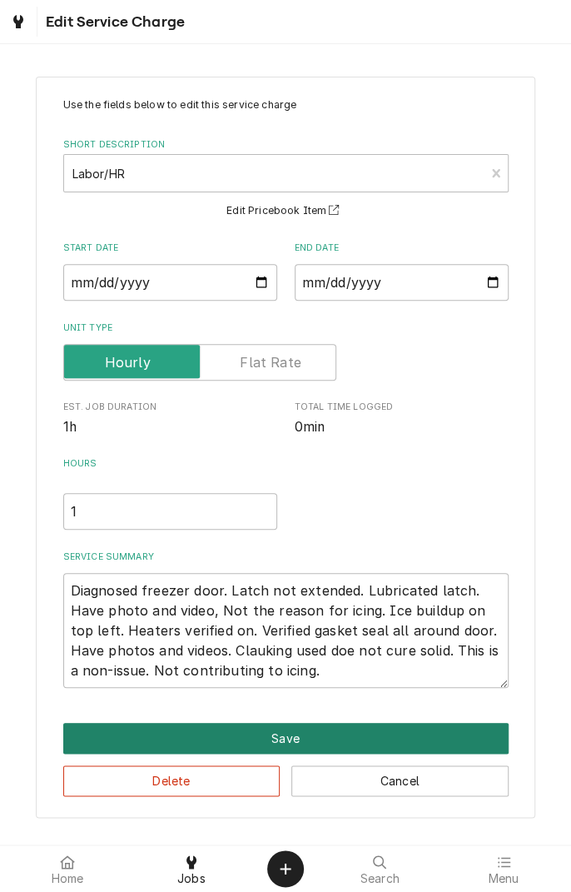
click at [297, 740] on button "Save" at bounding box center [285, 738] width 445 height 31
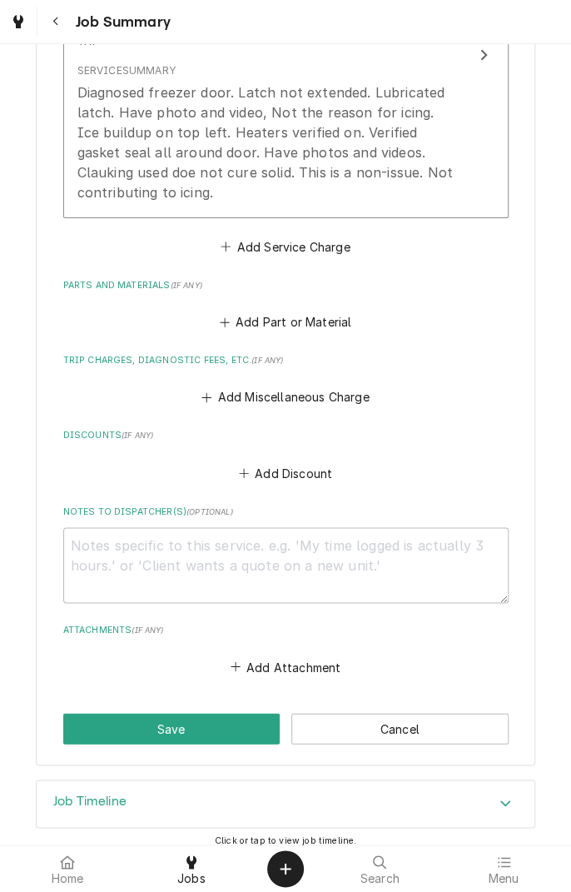
scroll to position [593, 0]
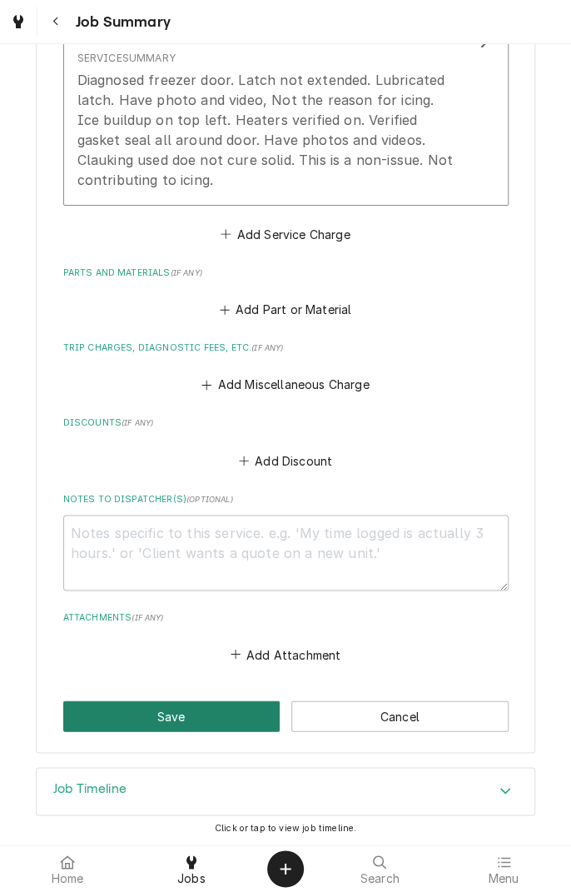
click at [183, 724] on button "Save" at bounding box center [171, 715] width 217 height 31
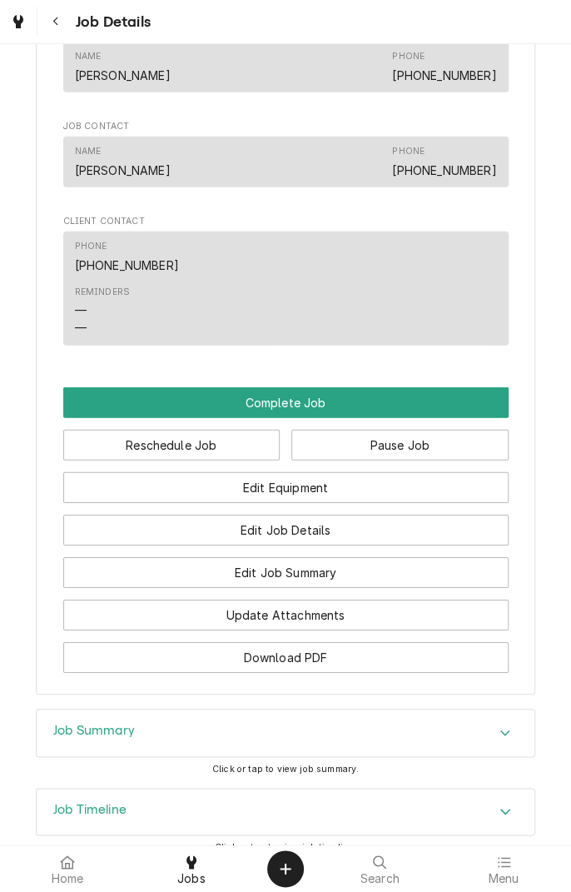
scroll to position [1304, 0]
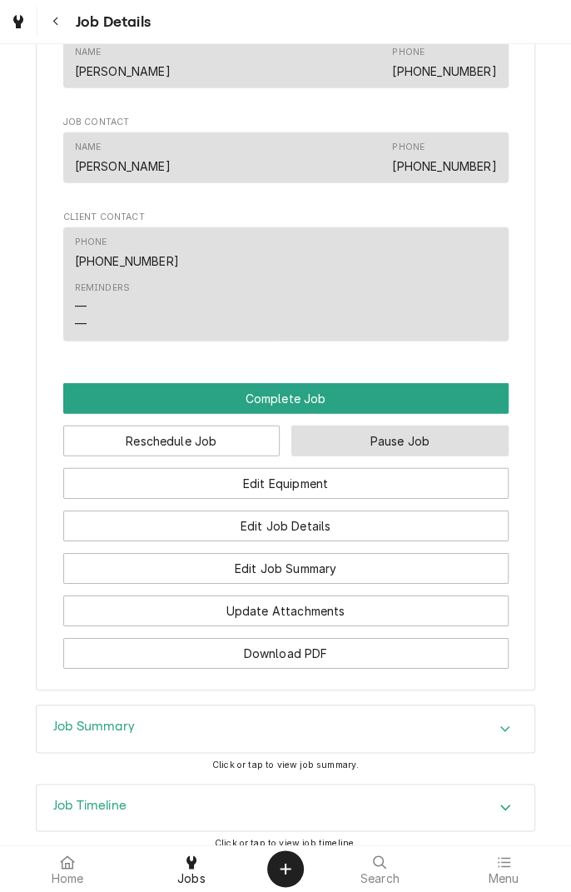
click at [420, 456] on button "Pause Job" at bounding box center [399, 440] width 217 height 31
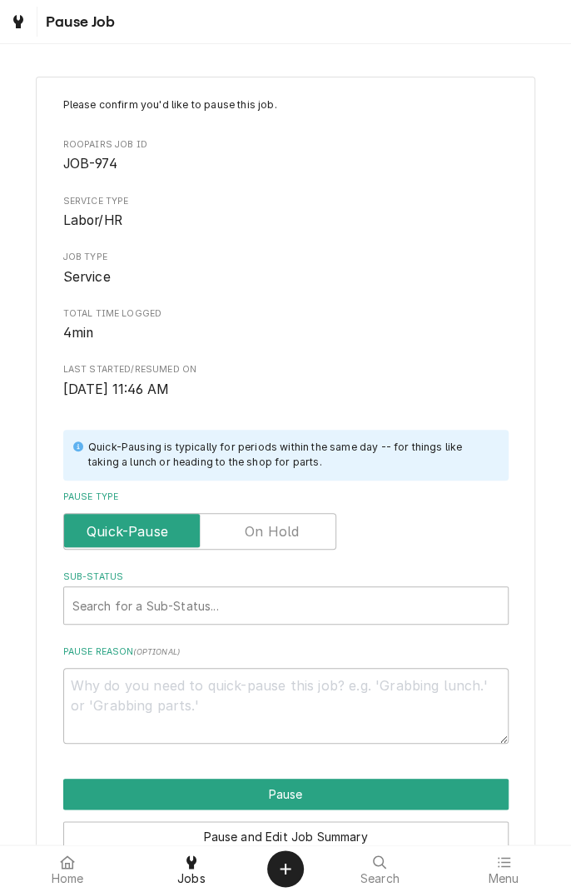
click at [287, 534] on label "Pause Type" at bounding box center [199, 531] width 273 height 37
click at [287, 534] on input "Pause Type" at bounding box center [200, 531] width 258 height 37
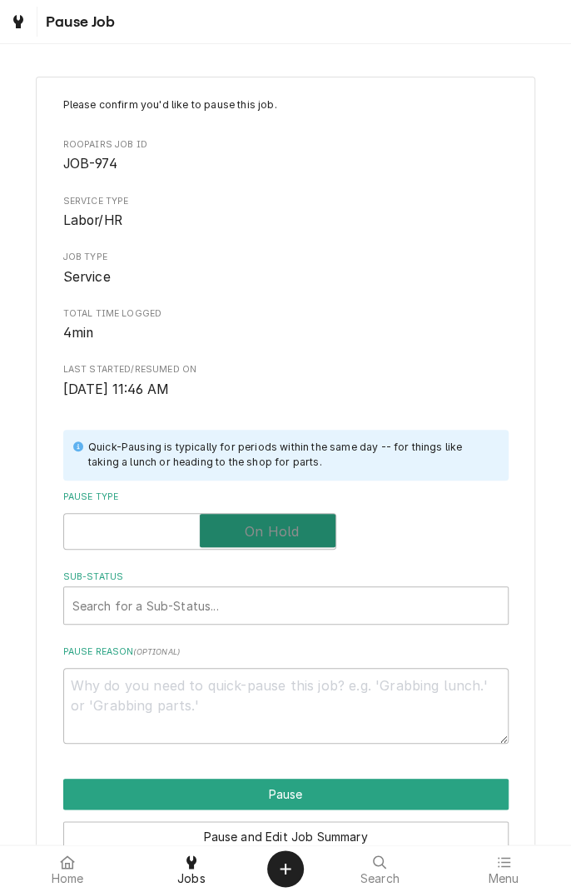
checkbox input "true"
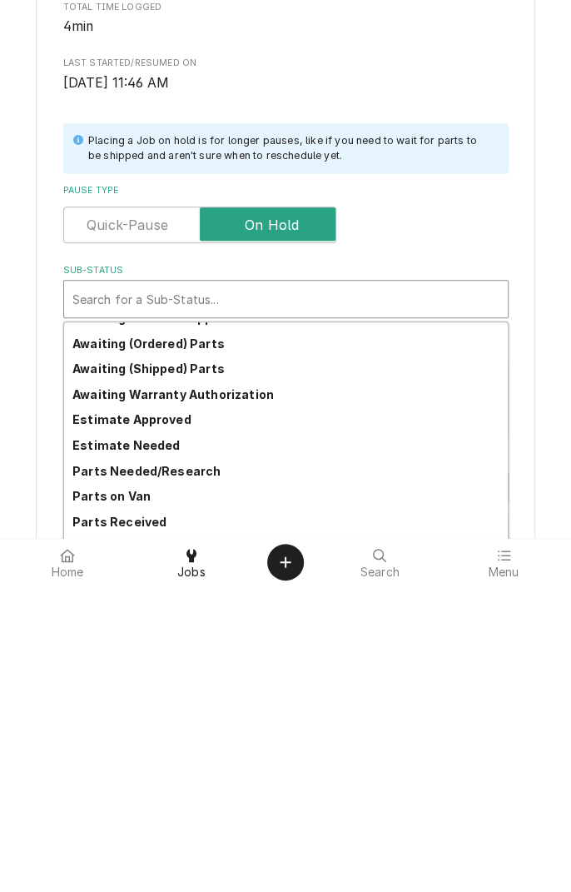
scroll to position [69, 0]
click at [197, 782] on strong "Parts Needed/Research" at bounding box center [146, 776] width 148 height 14
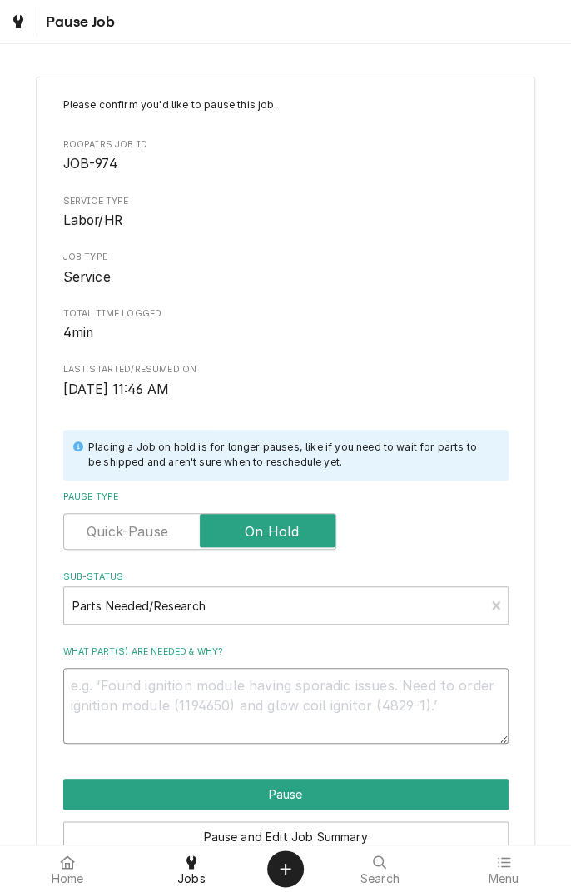
click at [256, 694] on textarea "What part(s) are needed & why?" at bounding box center [285, 705] width 445 height 75
type textarea "x"
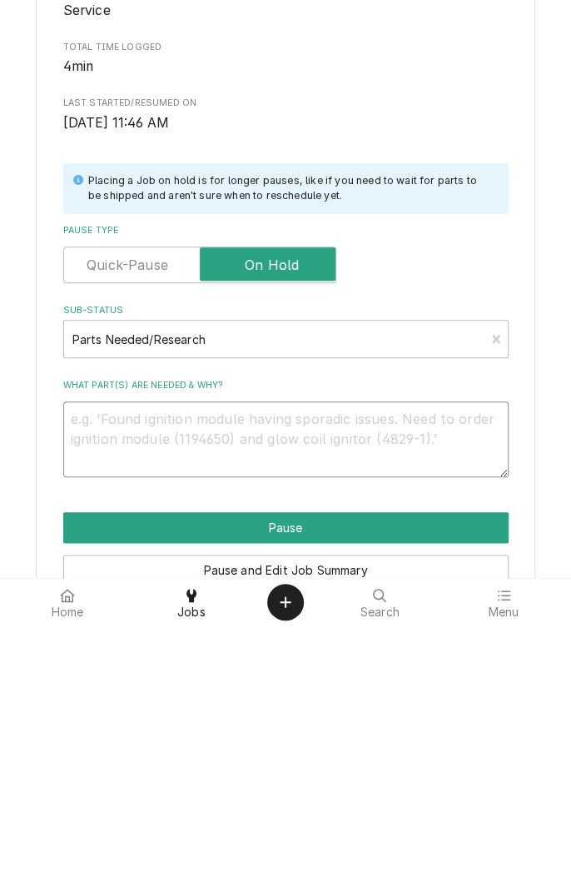
type textarea "C"
type textarea "x"
type textarea "Co"
type textarea "x"
type textarea "Cos"
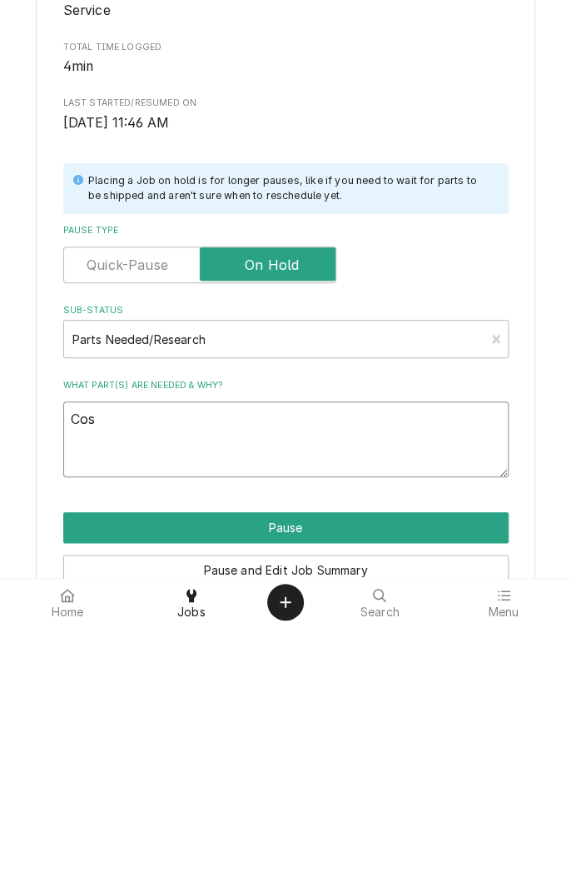
type textarea "x"
type textarea "Cosy"
type textarea "x"
type textarea "Cosyl"
type textarea "x"
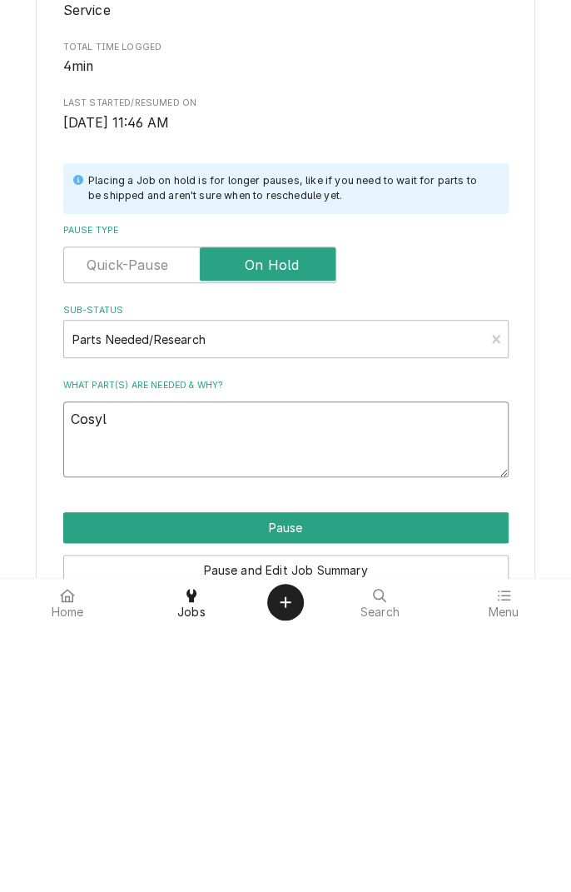
type textarea "Cosy"
type textarea "x"
type textarea "Cos"
type textarea "x"
type textarea "Co"
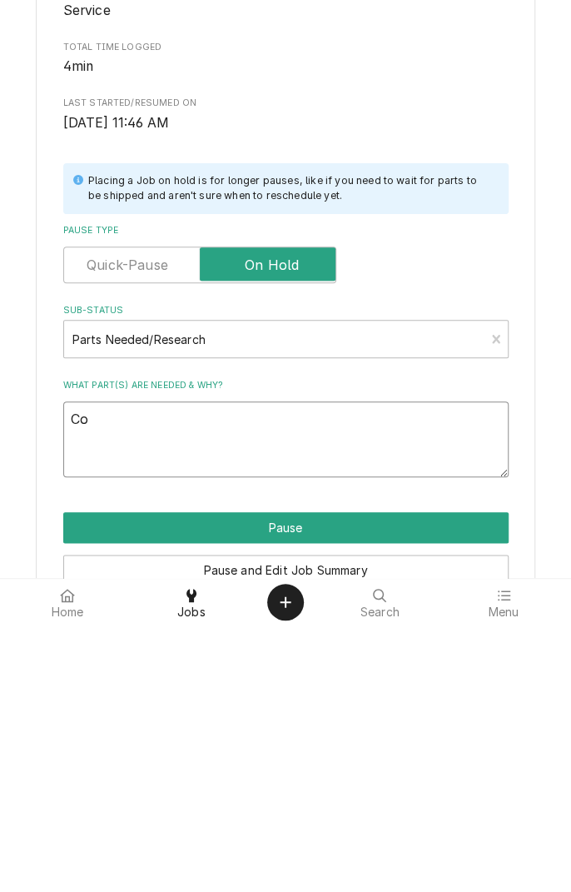
type textarea "x"
type textarea "Con"
type textarea "x"
type textarea "Cons"
type textarea "x"
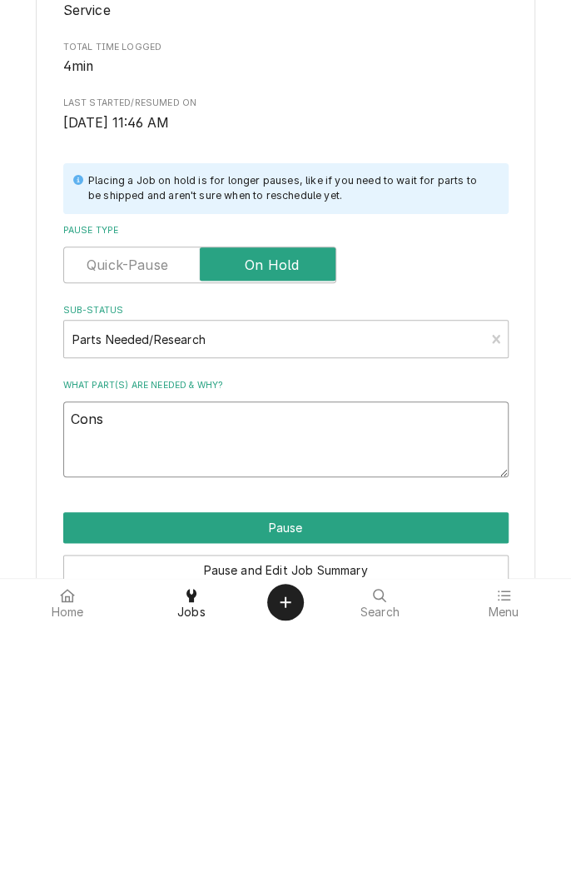
type textarea "Consu"
type textarea "x"
type textarea "Consult"
type textarea "x"
type textarea "Consult w"
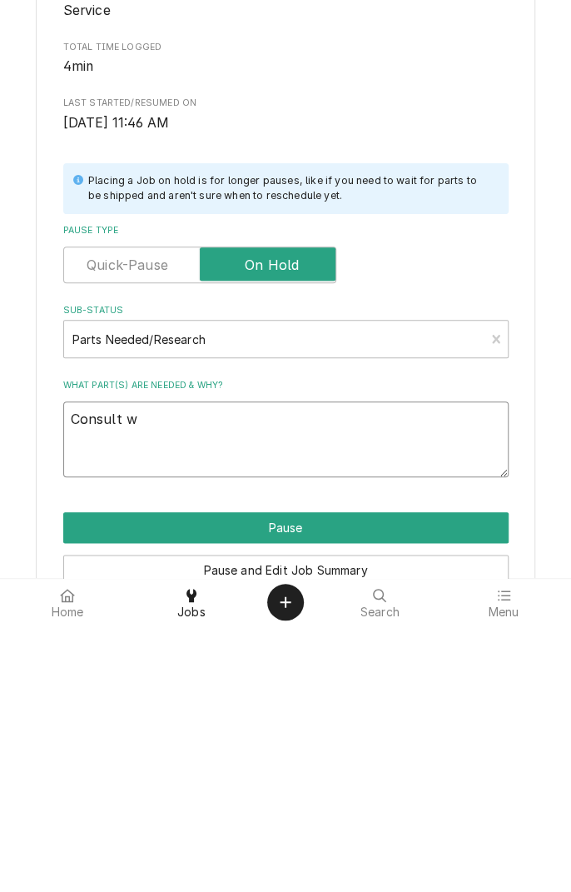
type textarea "x"
type textarea "Consult wi"
type textarea "x"
type textarea "Consult wit"
type textarea "x"
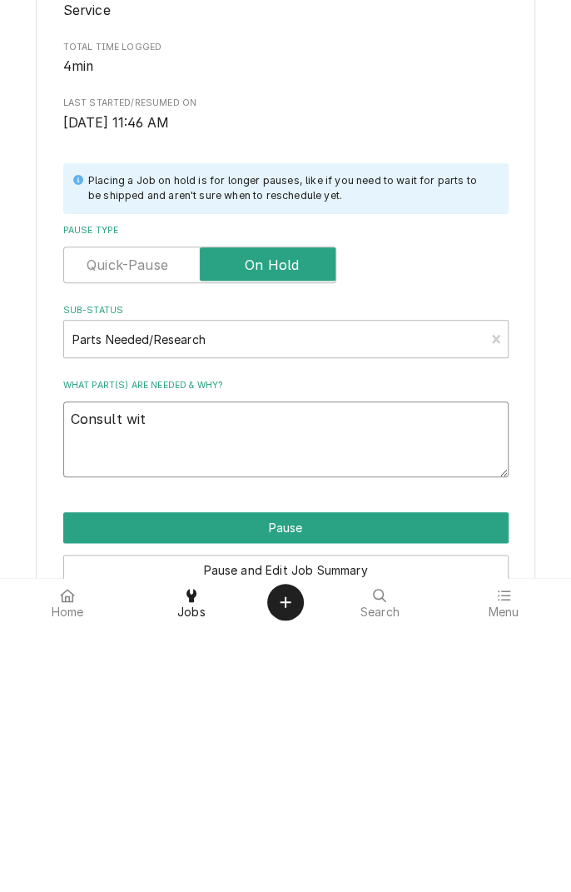
type textarea "Consult with"
type textarea "x"
type textarea "Consult with"
type textarea "x"
type textarea "Consult with t"
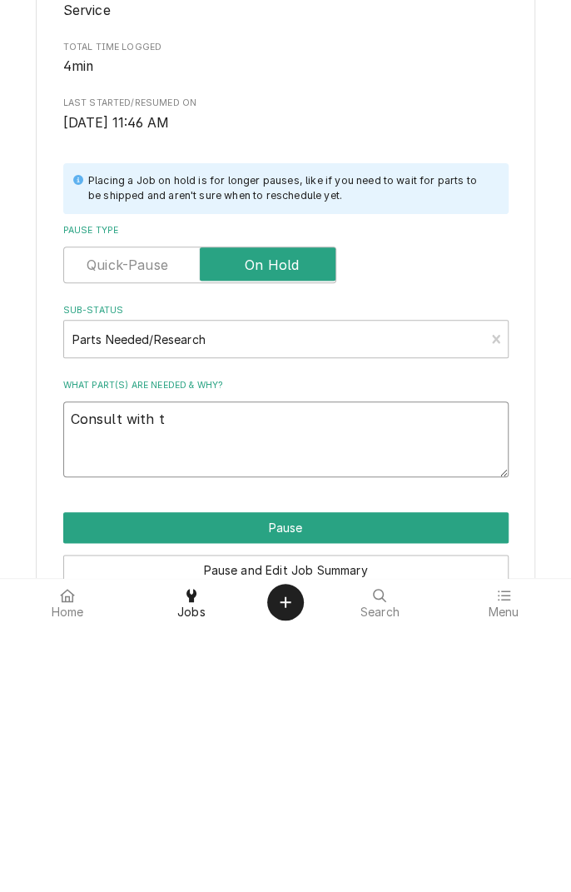
type textarea "x"
type textarea "Consult with te"
type textarea "x"
type textarea "Consult with tec"
type textarea "x"
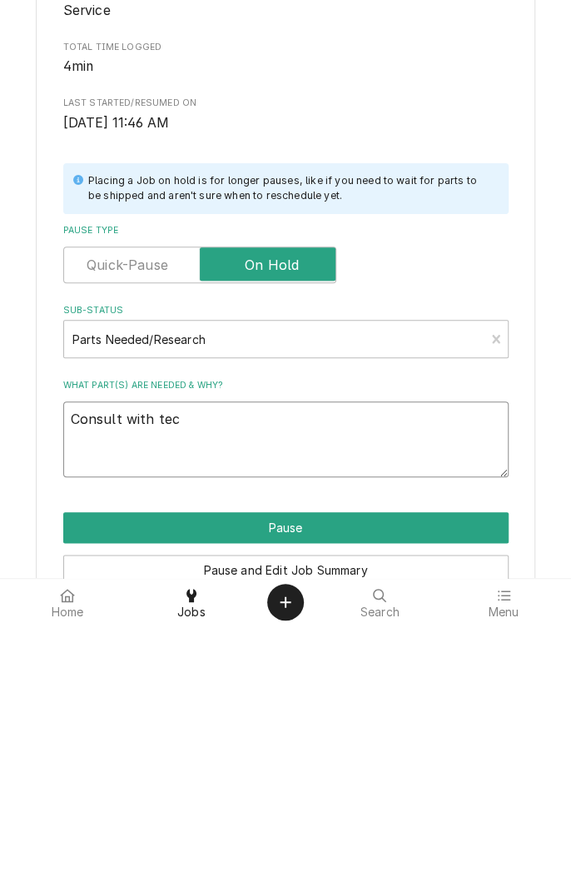
type textarea "Consult with tech"
type textarea "x"
type textarea "Consult with tech"
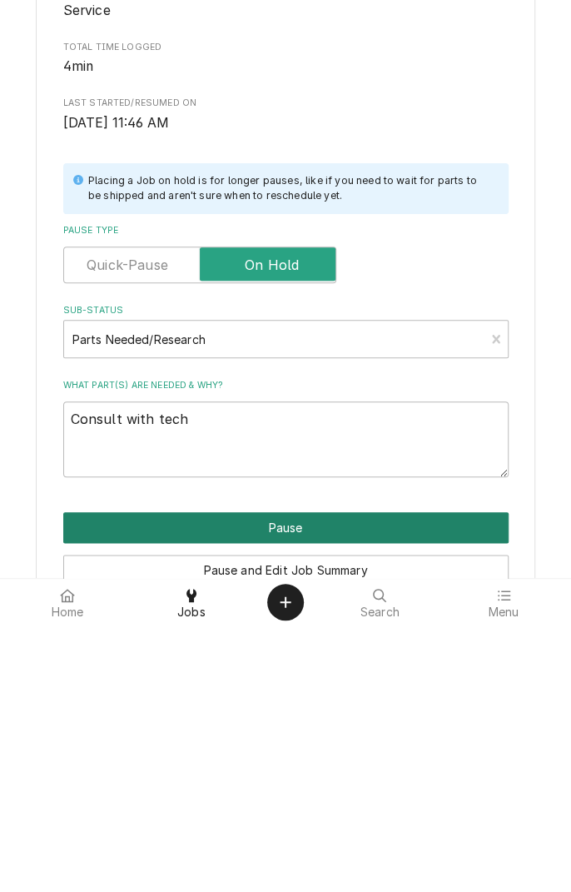
click at [331, 803] on button "Pause" at bounding box center [285, 794] width 445 height 31
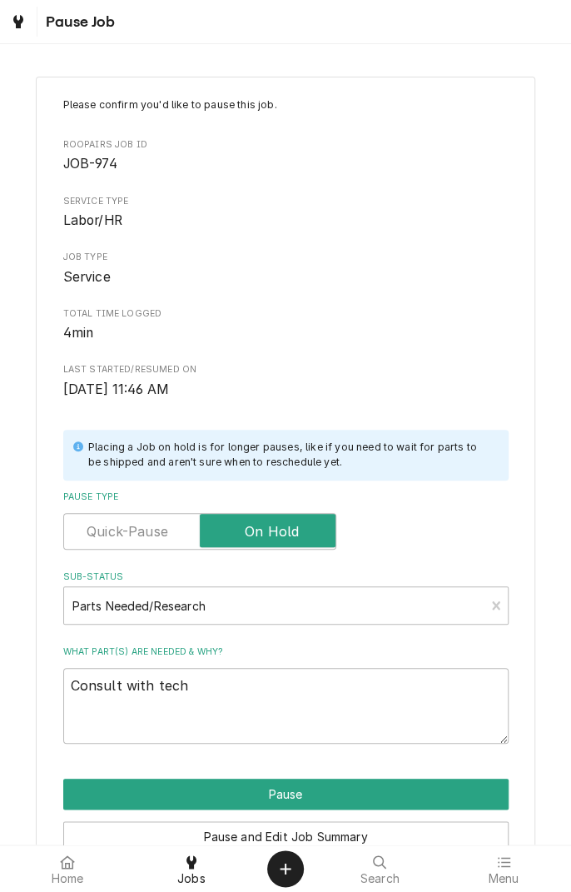
type textarea "x"
